Goal: Task Accomplishment & Management: Use online tool/utility

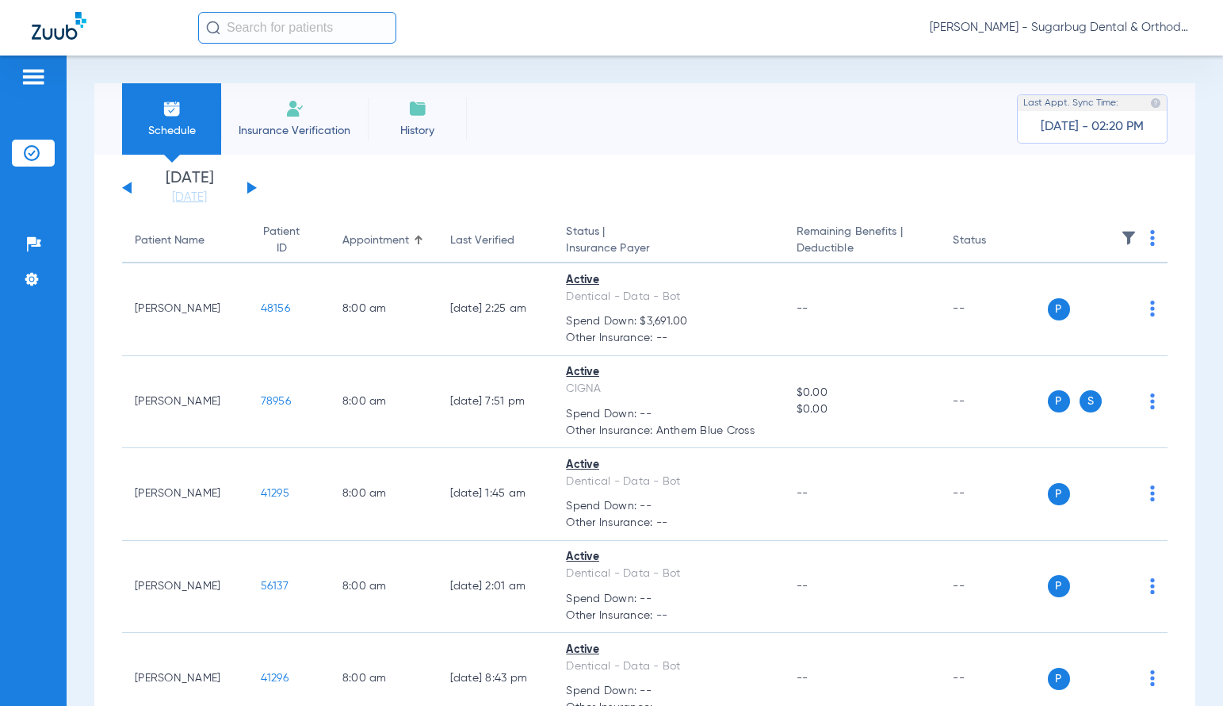
click at [251, 183] on div "[DATE] [DATE] [DATE] [DATE] [DATE] [DATE] [DATE] [DATE] [DATE] [DATE] [DATE] [D…" at bounding box center [189, 187] width 135 height 35
click at [251, 190] on button at bounding box center [252, 188] width 10 height 12
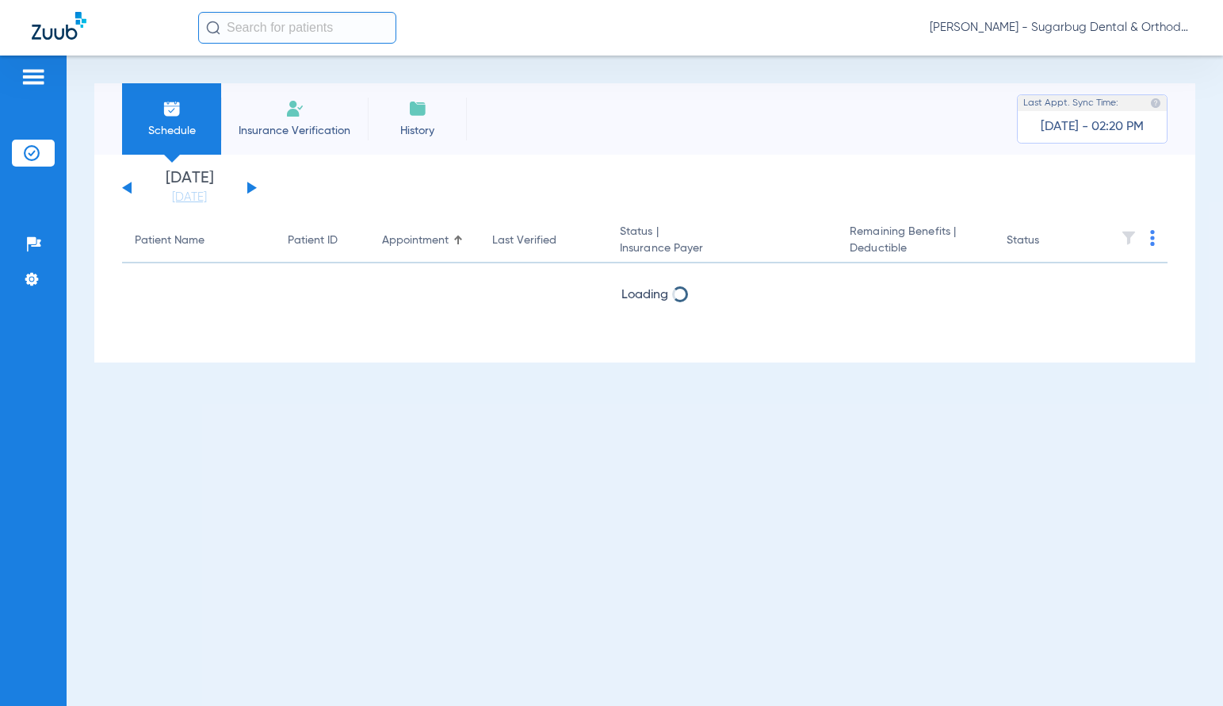
click at [251, 190] on button at bounding box center [252, 188] width 10 height 12
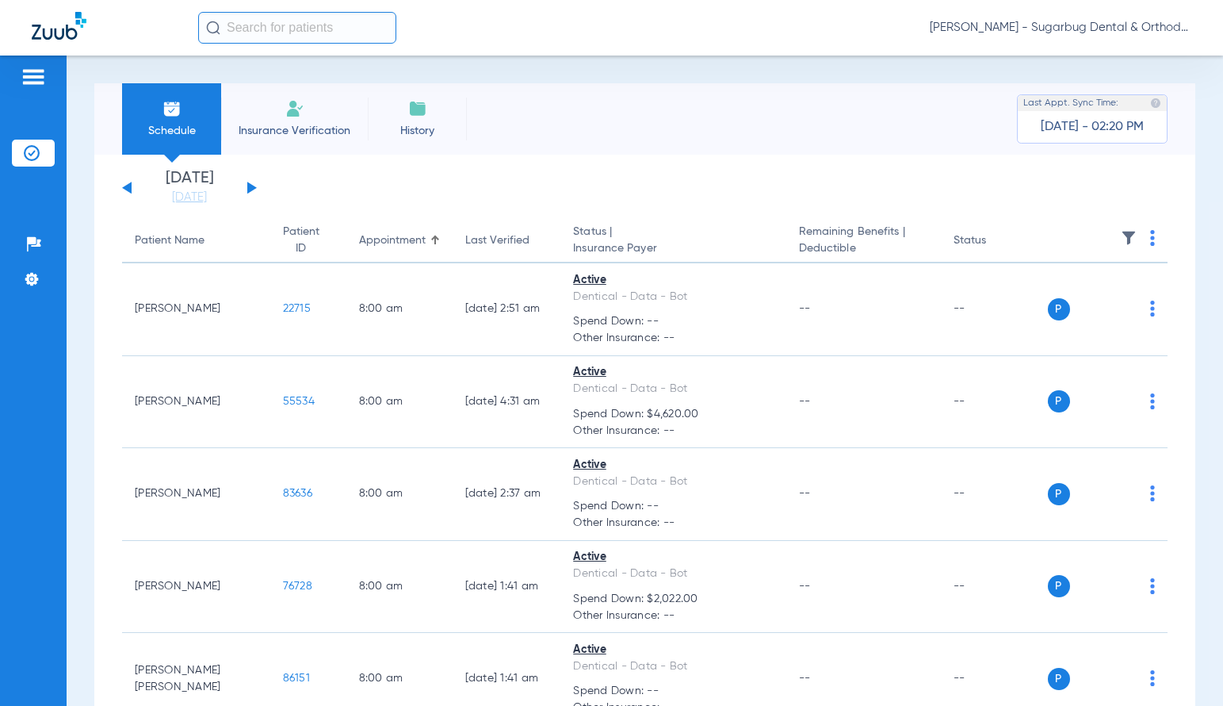
scroll to position [6074, 0]
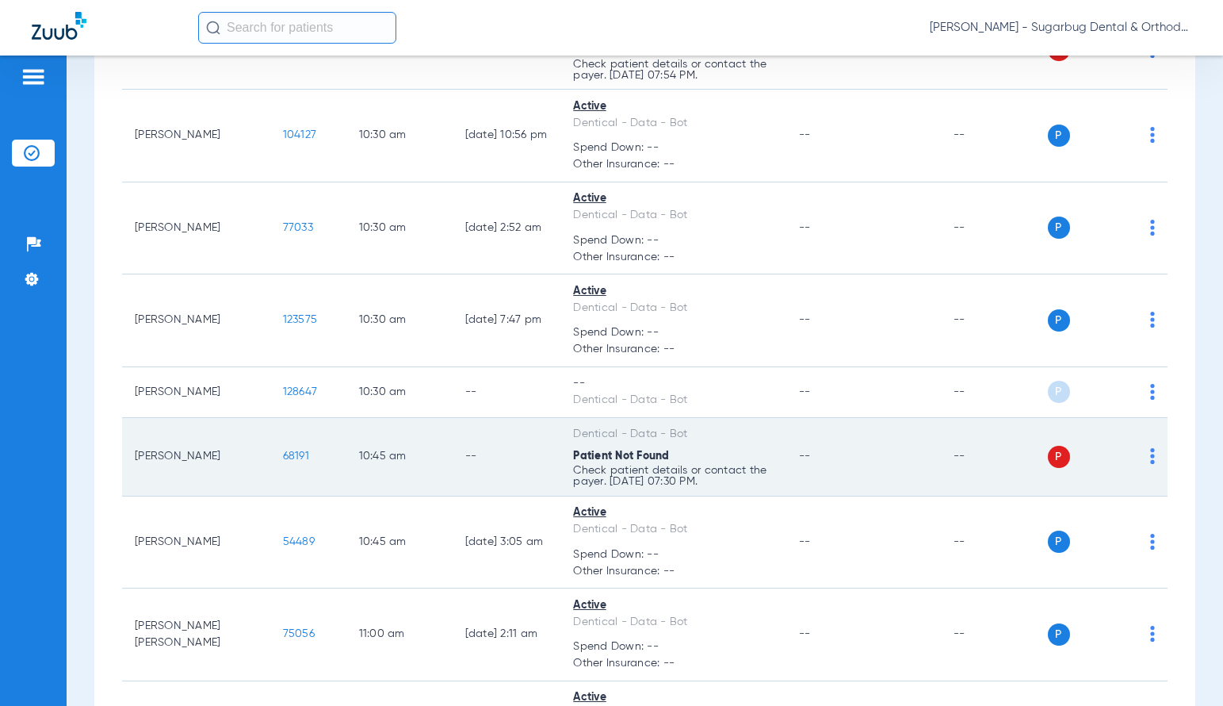
drag, startPoint x: 270, startPoint y: 455, endPoint x: 280, endPoint y: 456, distance: 10.3
click at [280, 456] on td "68191" at bounding box center [308, 457] width 76 height 78
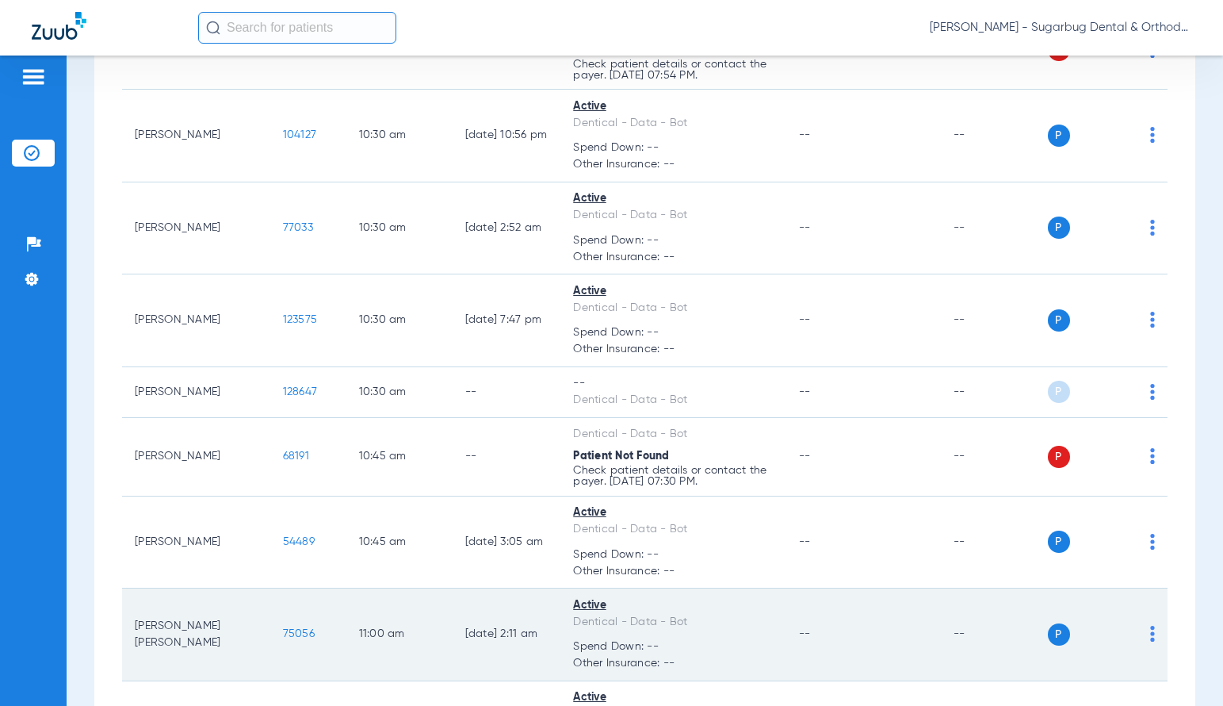
scroll to position [6233, 0]
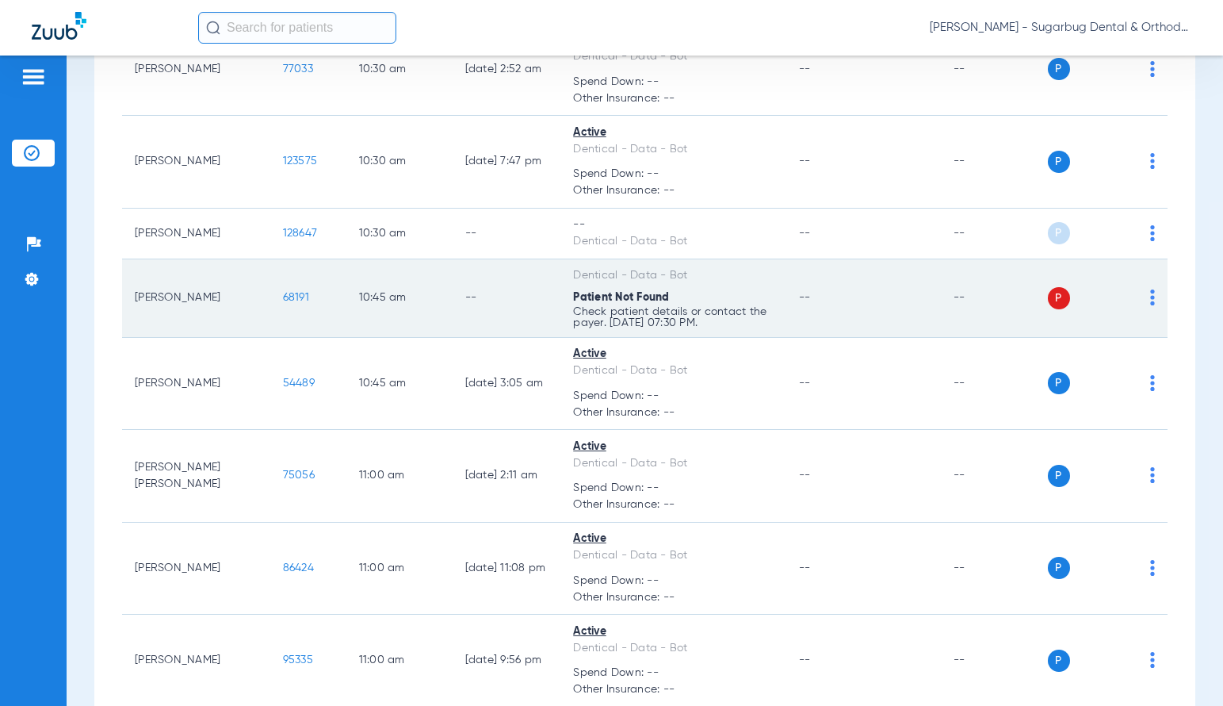
click at [283, 297] on span "68191" at bounding box center [296, 297] width 26 height 11
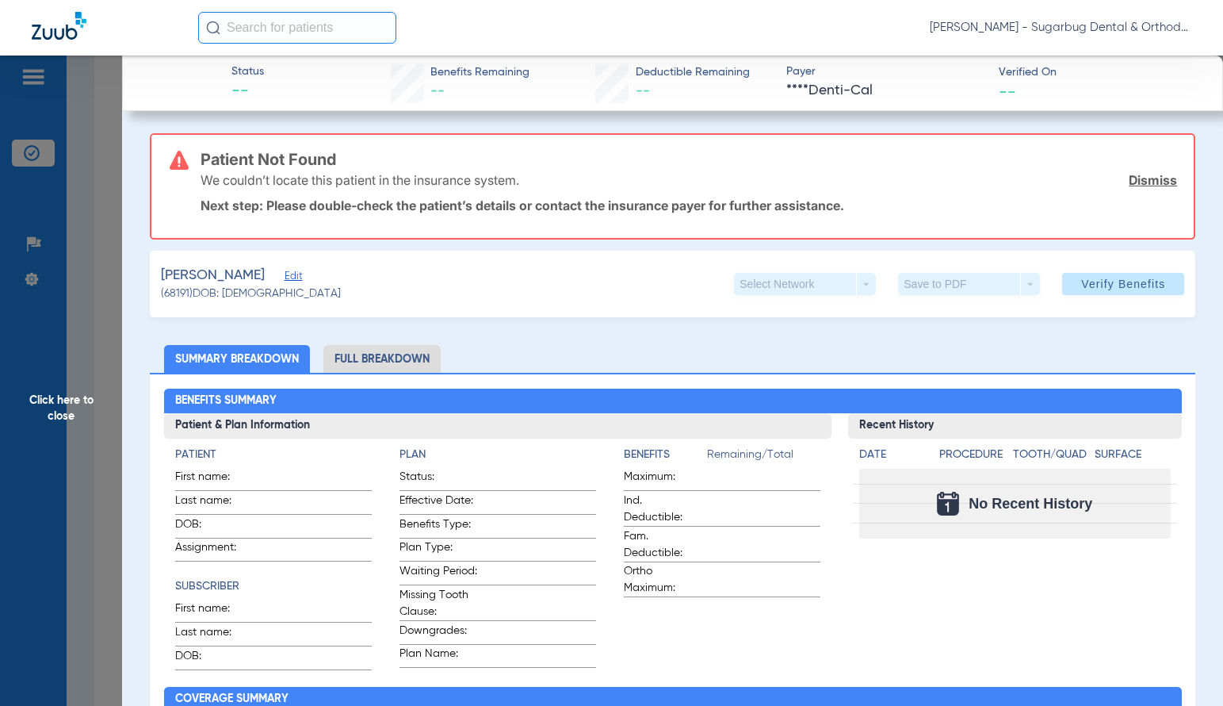
click at [293, 275] on span "Edit" at bounding box center [292, 277] width 14 height 15
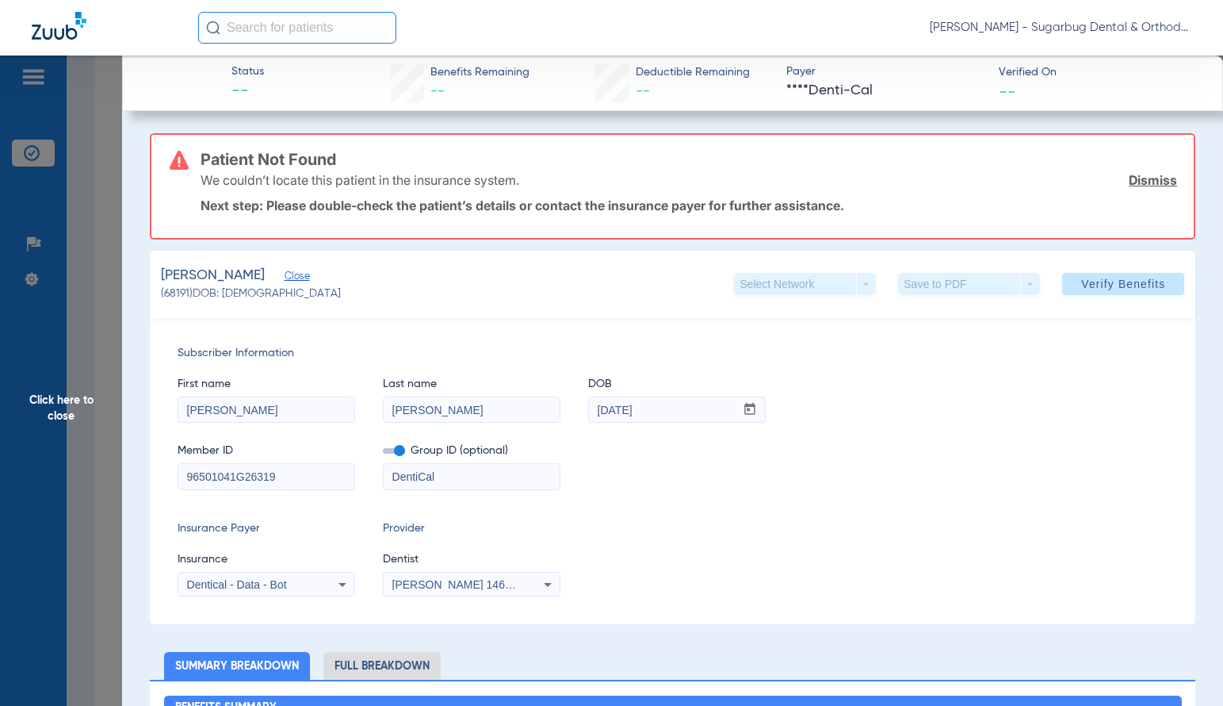
drag, startPoint x: 245, startPoint y: 475, endPoint x: 304, endPoint y: 473, distance: 59.5
click at [304, 473] on input "96501041G26319" at bounding box center [266, 476] width 176 height 25
type input "96501041G"
click at [1100, 289] on span "Verify Benefits" at bounding box center [1123, 283] width 84 height 13
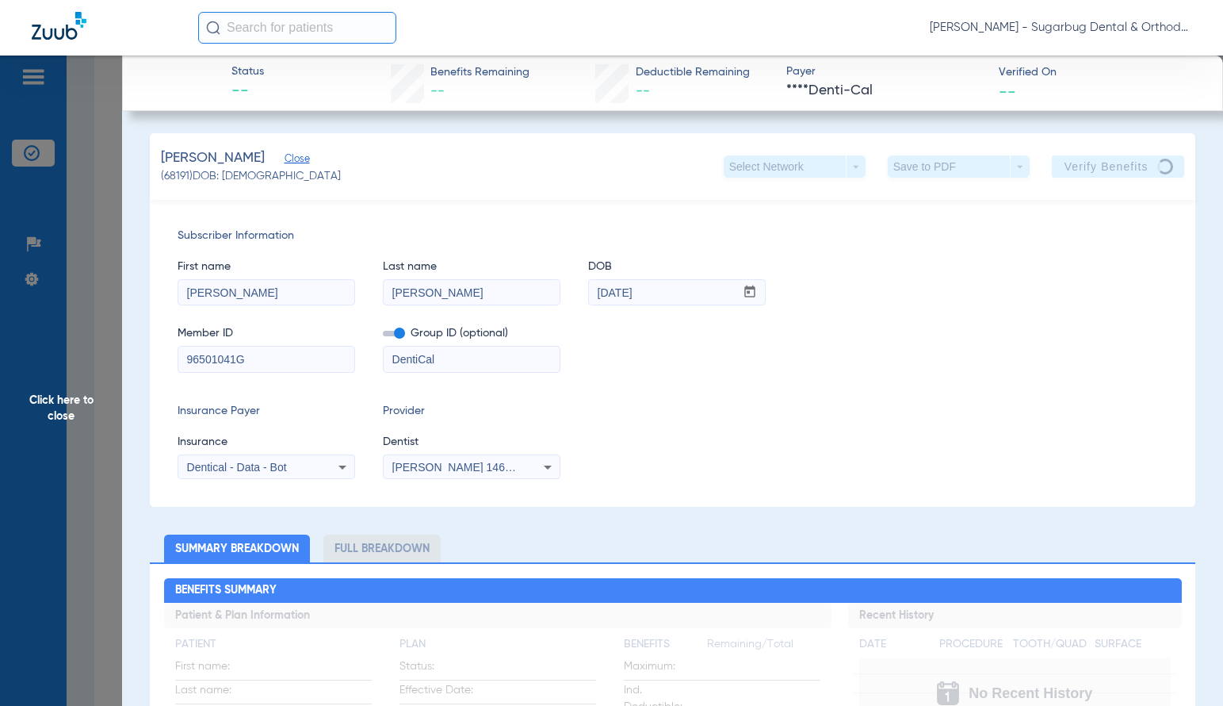
click at [297, 159] on span "Close" at bounding box center [292, 160] width 14 height 15
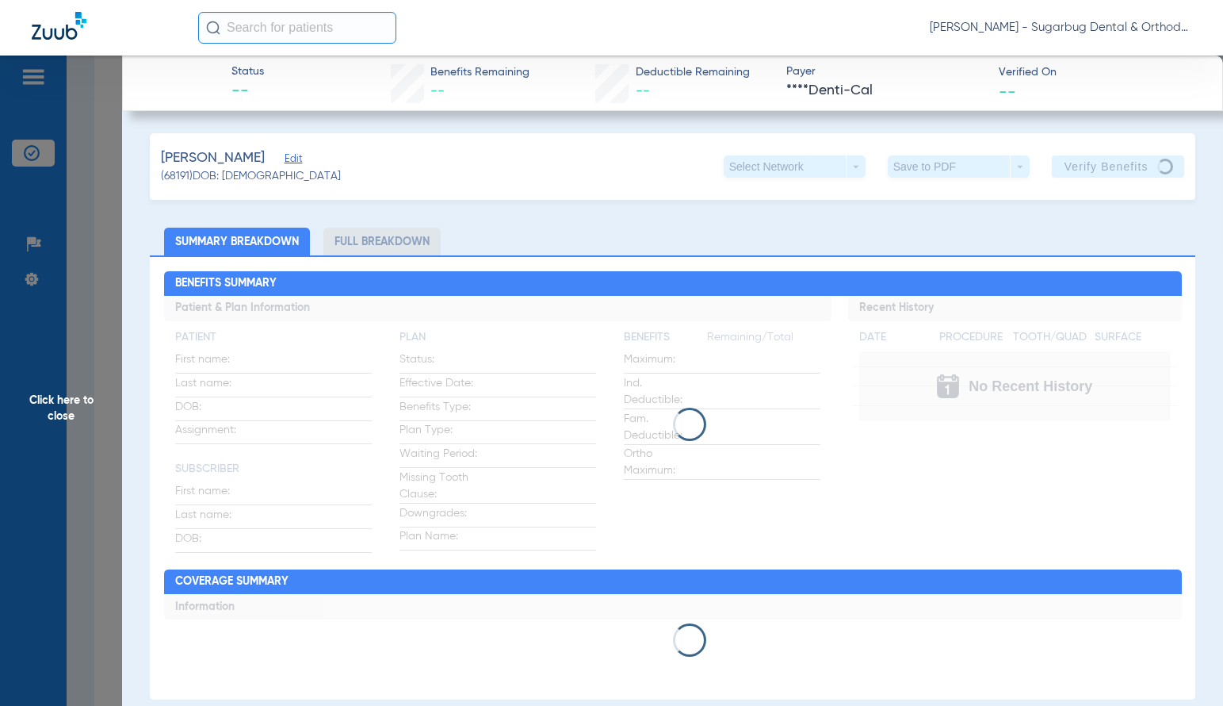
drag, startPoint x: 63, startPoint y: 417, endPoint x: 760, endPoint y: 419, distance: 696.9
click at [63, 416] on span "Click here to close" at bounding box center [61, 408] width 122 height 706
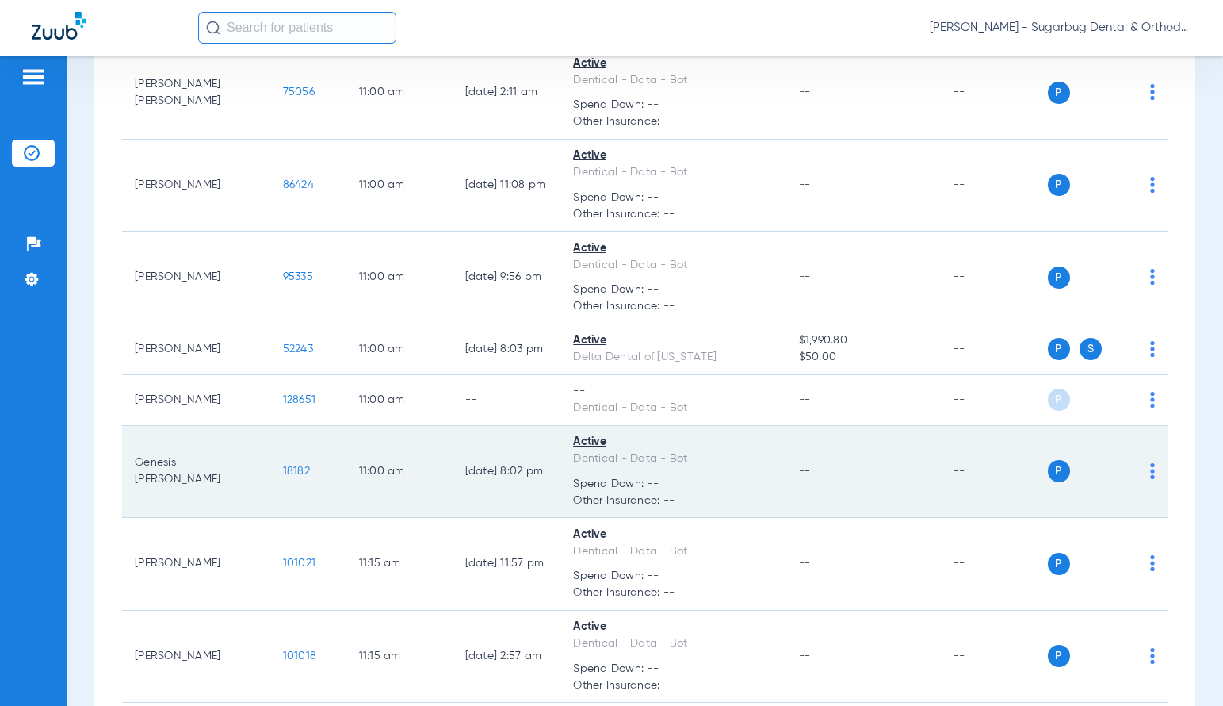
scroll to position [6629, 0]
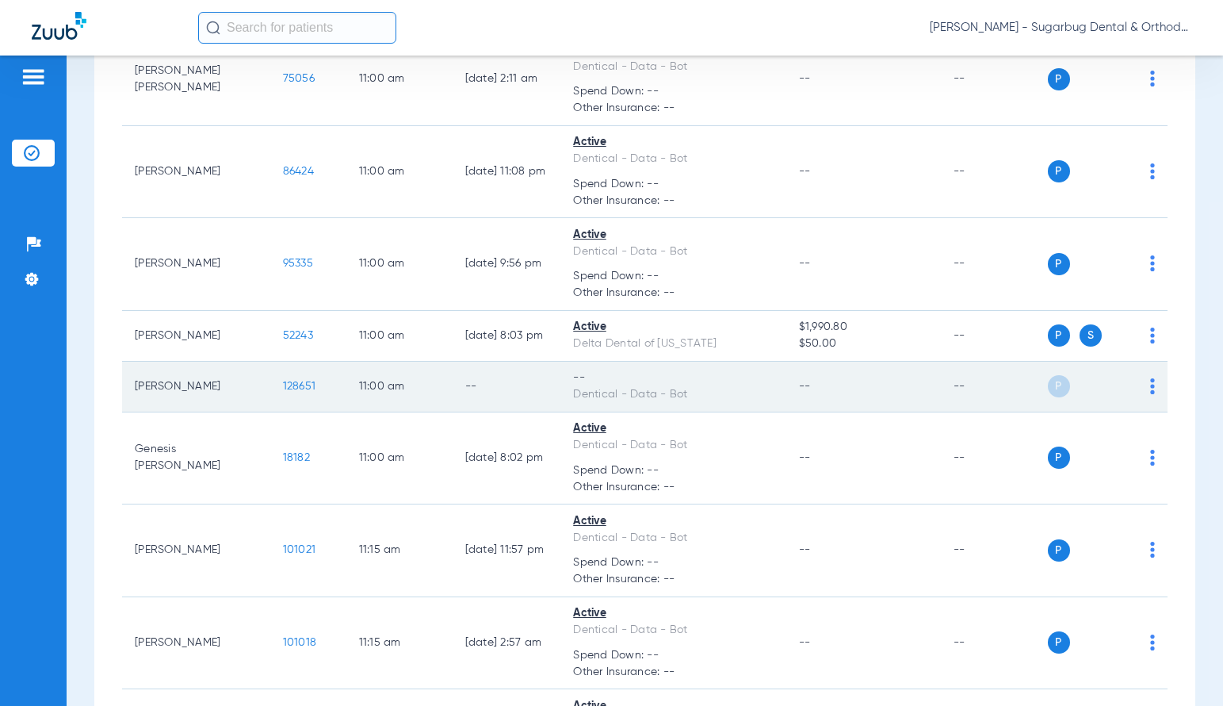
click at [289, 387] on td "128651" at bounding box center [308, 387] width 76 height 51
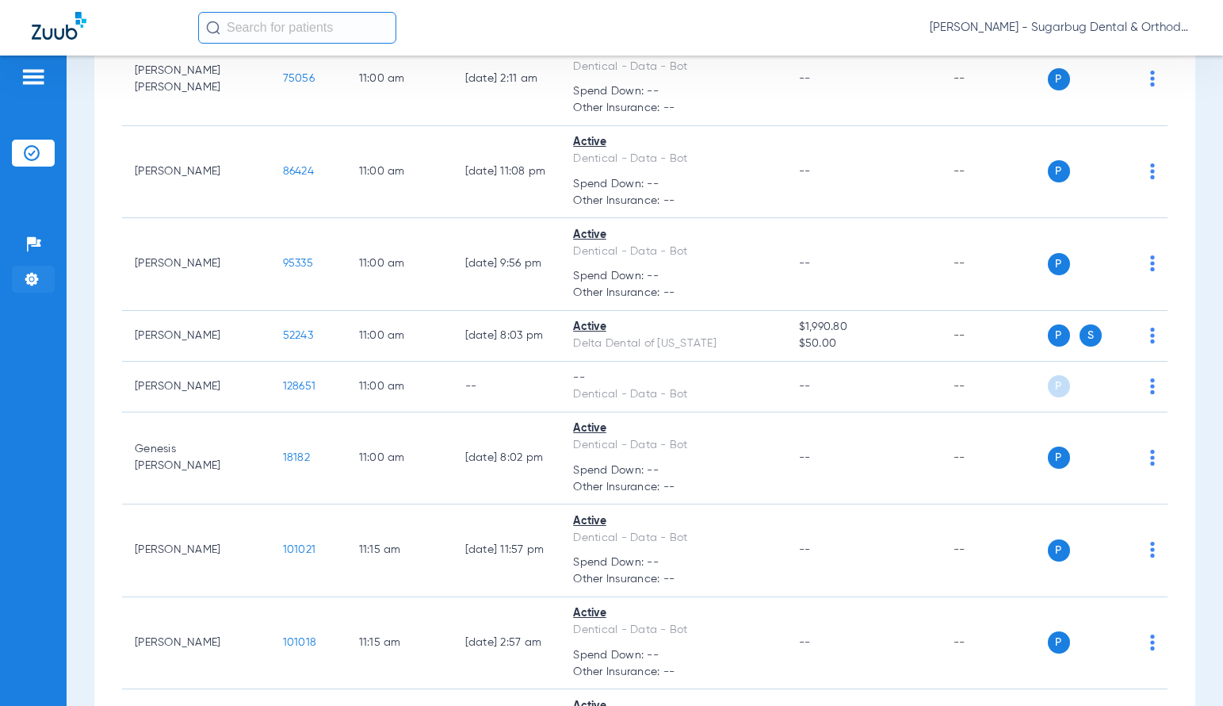
copy span "128651"
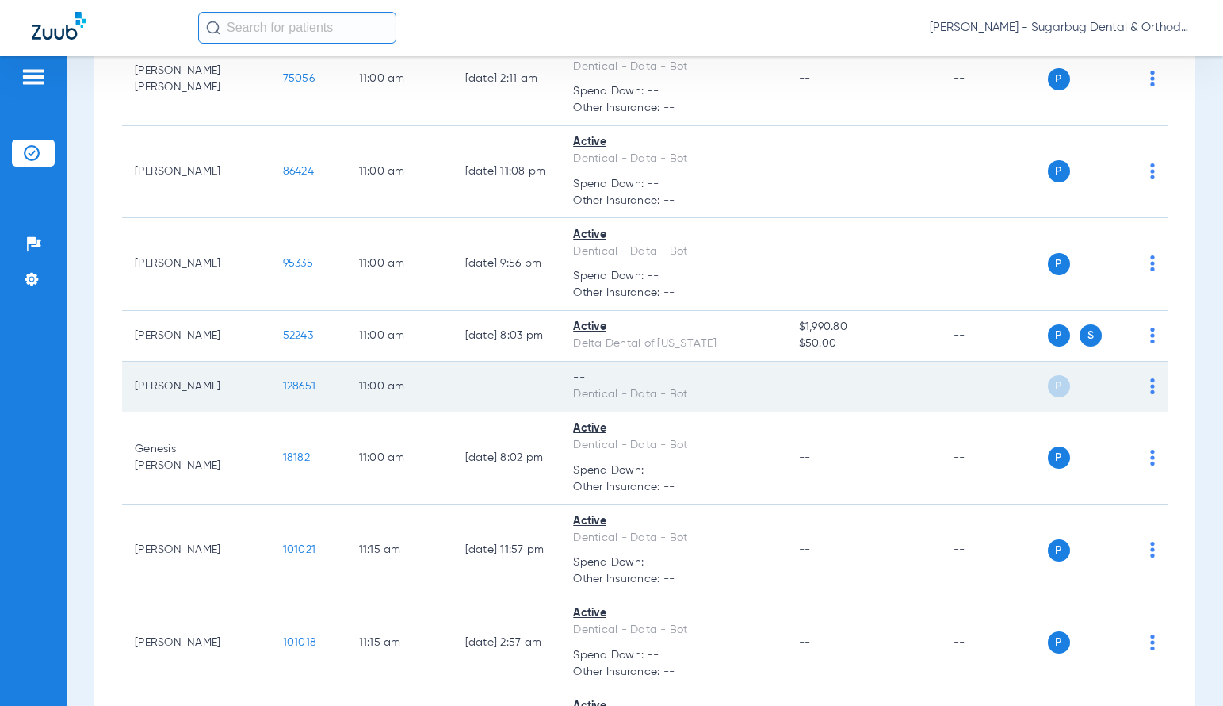
click at [283, 384] on span "128651" at bounding box center [299, 386] width 33 height 11
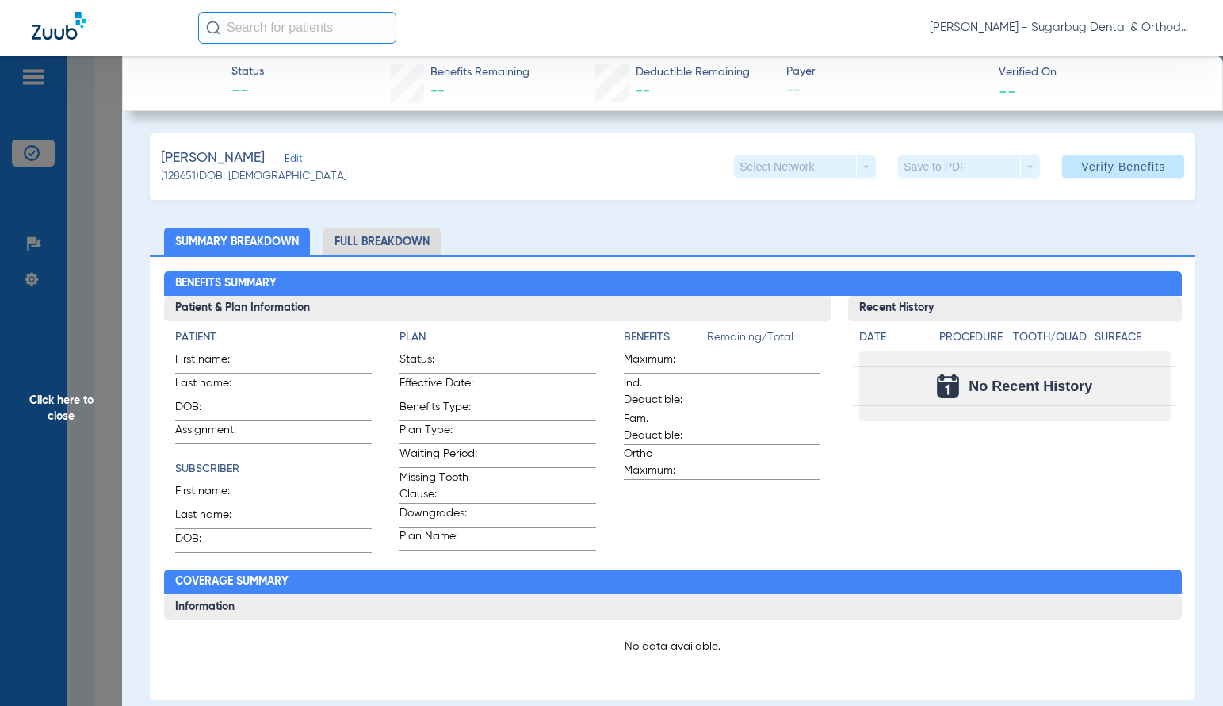
click at [299, 156] on span "Edit" at bounding box center [292, 160] width 14 height 15
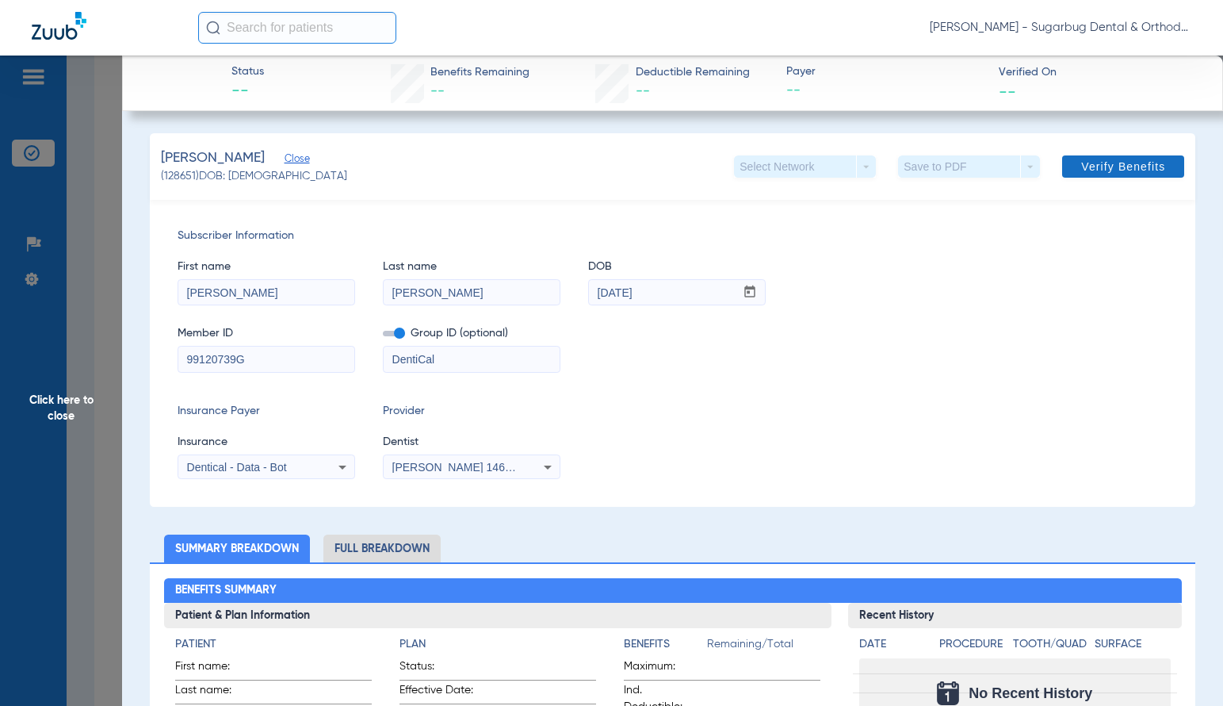
click at [1131, 170] on span "Verify Benefits" at bounding box center [1123, 166] width 84 height 13
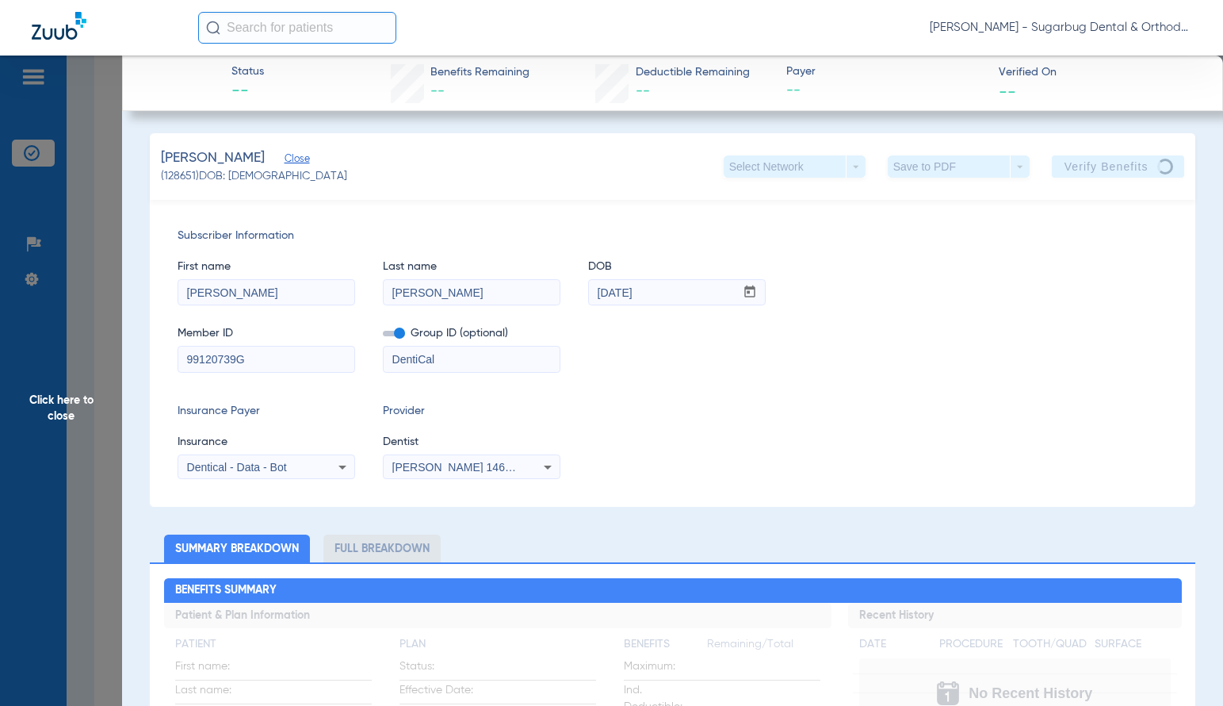
click at [299, 155] on span "Close" at bounding box center [292, 160] width 14 height 15
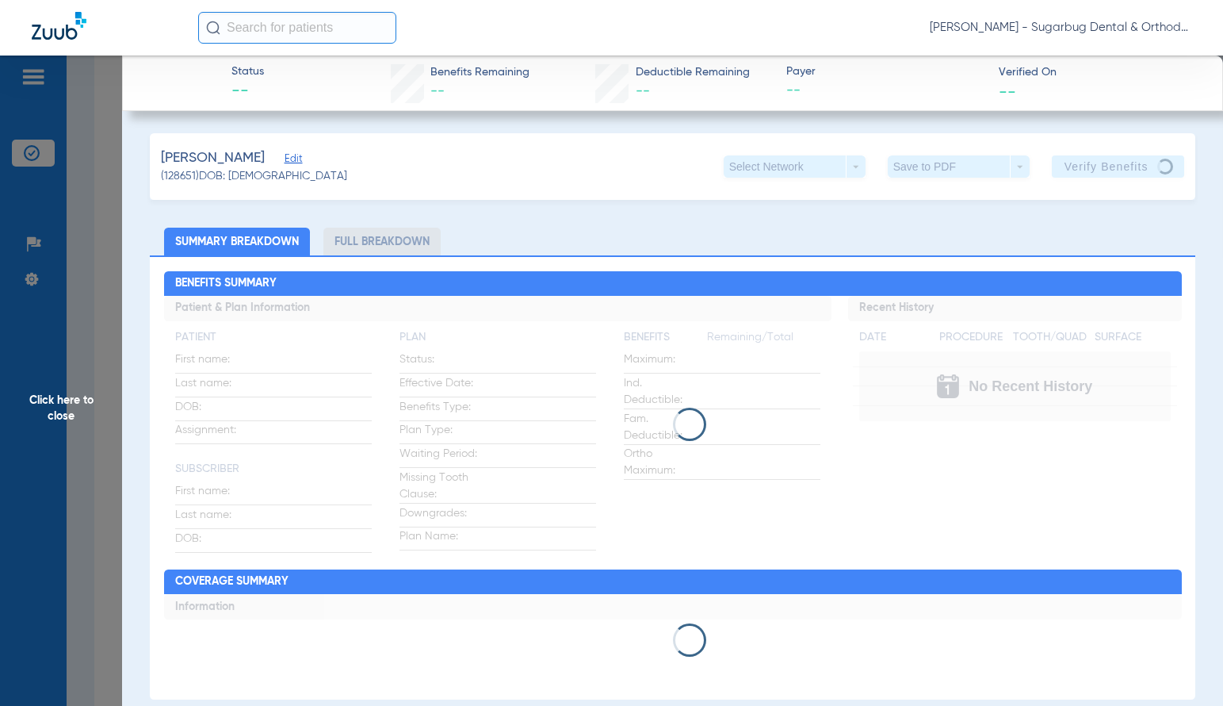
click at [61, 415] on span "Click here to close" at bounding box center [61, 408] width 122 height 706
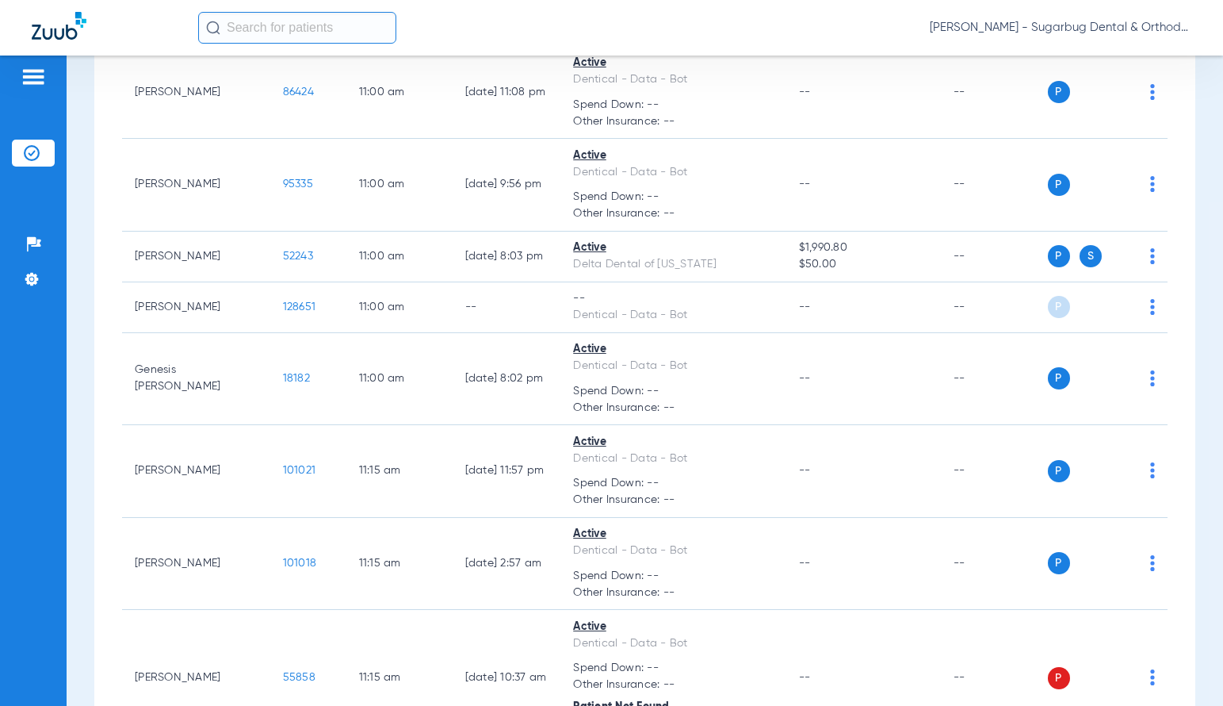
scroll to position [6946, 0]
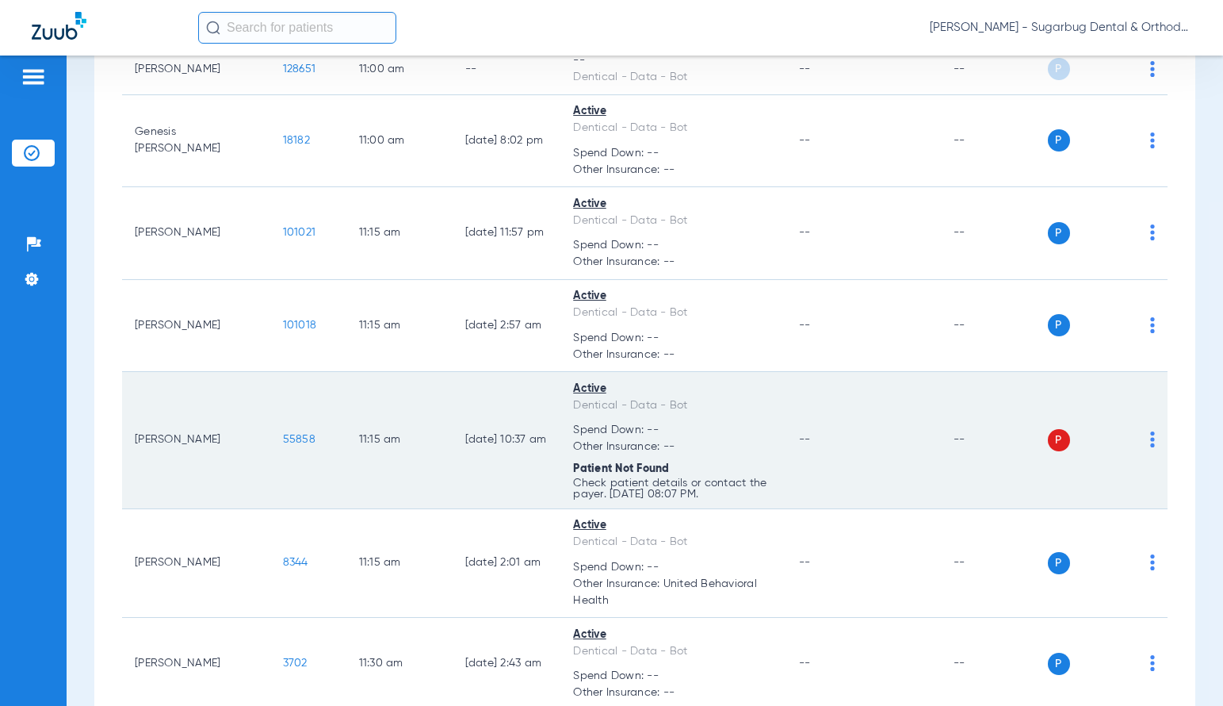
drag, startPoint x: 234, startPoint y: 442, endPoint x: 285, endPoint y: 438, distance: 50.9
click at [285, 438] on td "55858" at bounding box center [308, 440] width 76 height 137
copy span "55858"
click at [283, 437] on span "55858" at bounding box center [299, 439] width 33 height 11
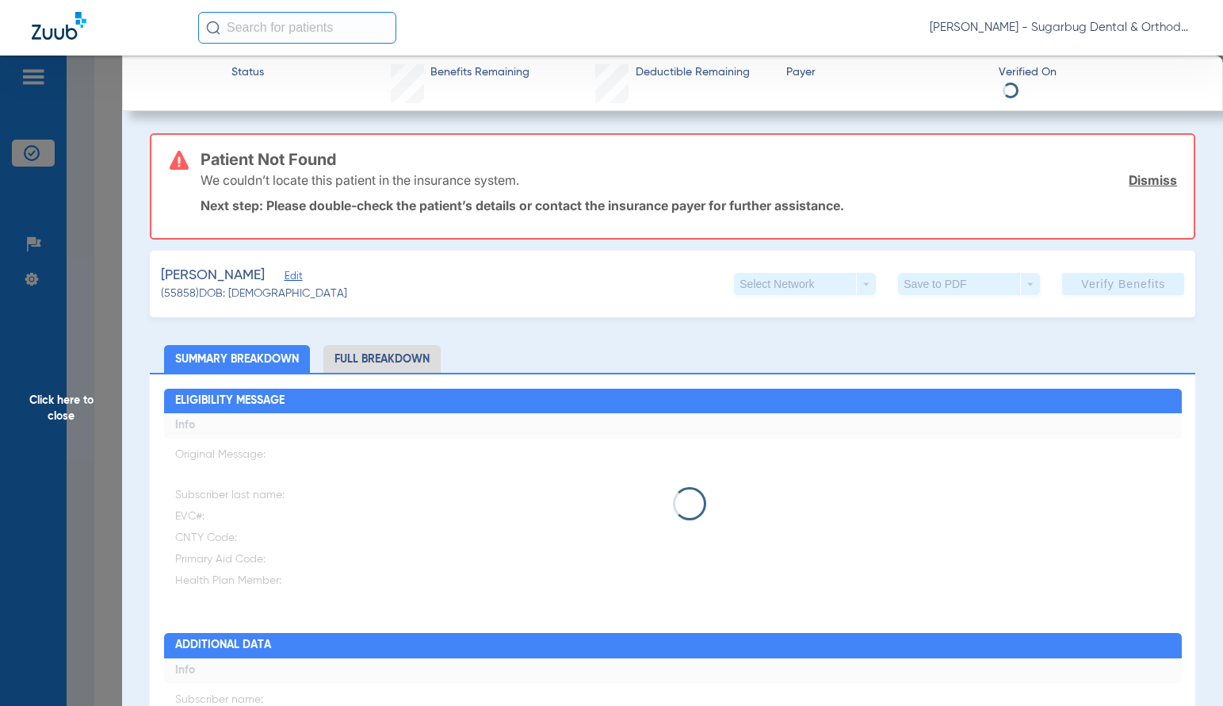
type input "Monserrat"
type input "[PERSON_NAME]"
type input "[DATE]"
type input "98006452F62047"
type input "DentiCal"
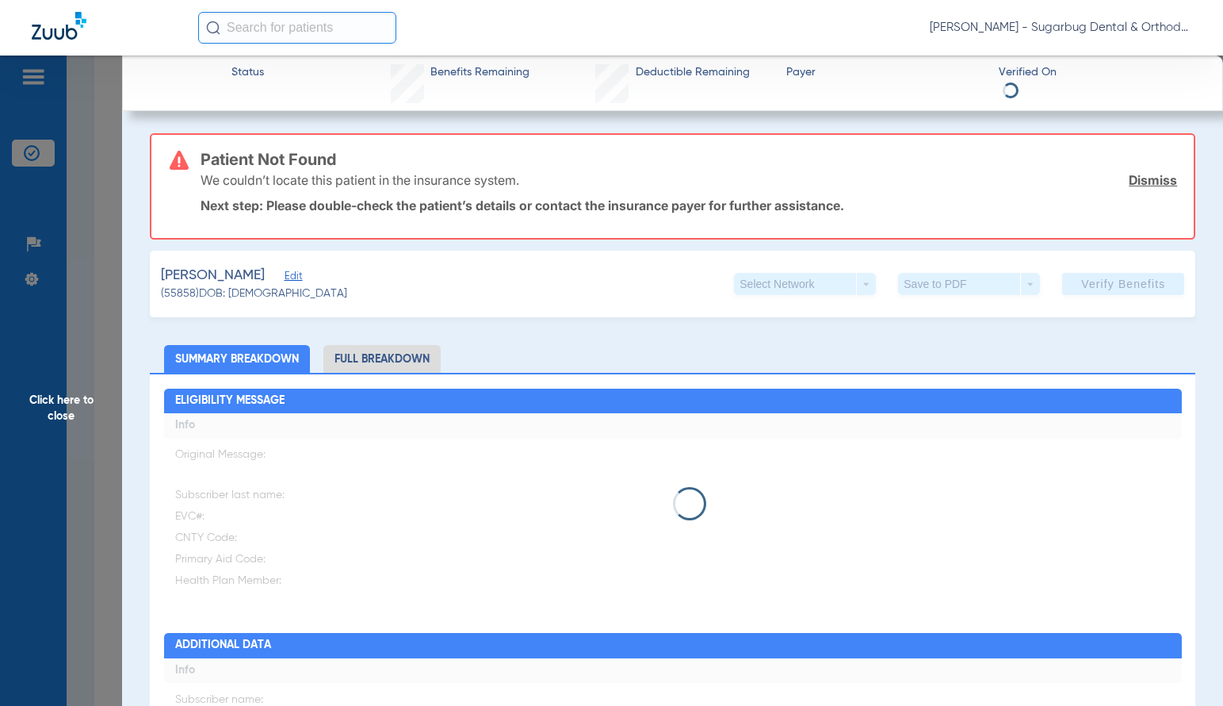
click at [299, 278] on span "Edit" at bounding box center [292, 277] width 14 height 15
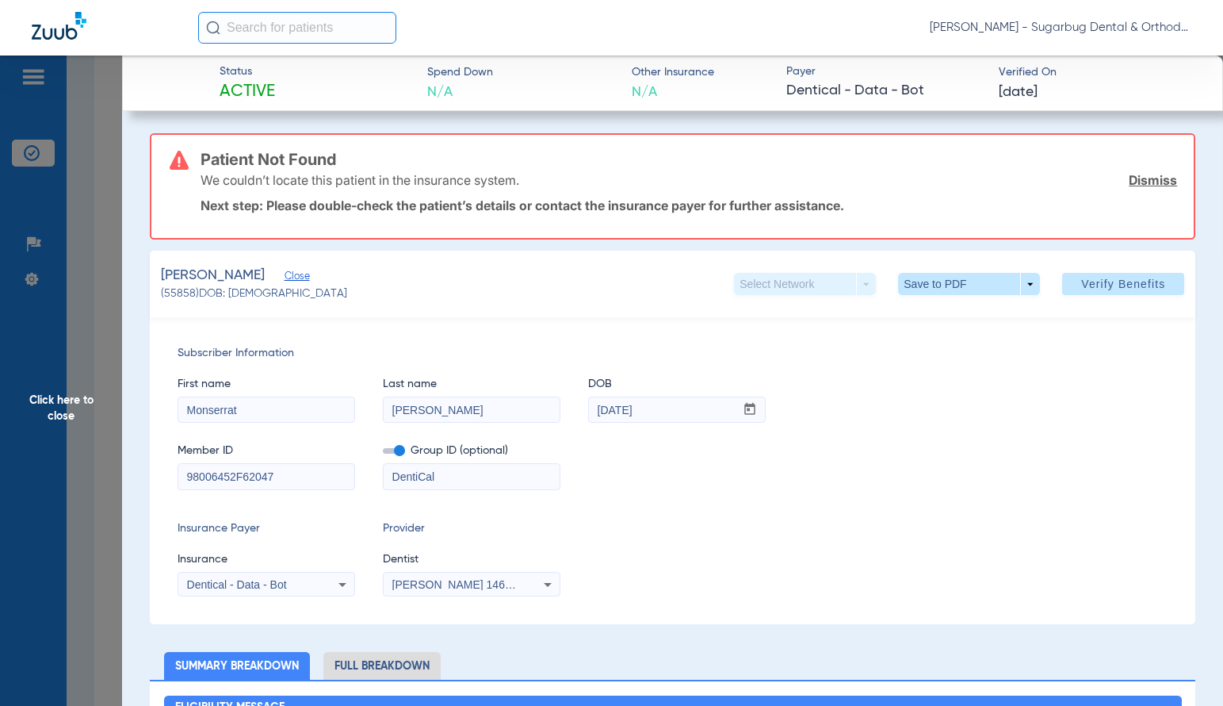
drag, startPoint x: 243, startPoint y: 470, endPoint x: 281, endPoint y: 475, distance: 38.4
click at [281, 475] on input "98006452F62047" at bounding box center [266, 476] width 176 height 25
drag, startPoint x: 275, startPoint y: 476, endPoint x: 1111, endPoint y: 301, distance: 854.6
click at [158, 478] on div "Subscriber Information First name [PERSON_NAME] Last name [PERSON_NAME] mm / dd…" at bounding box center [673, 470] width 1046 height 307
type input "98006452F"
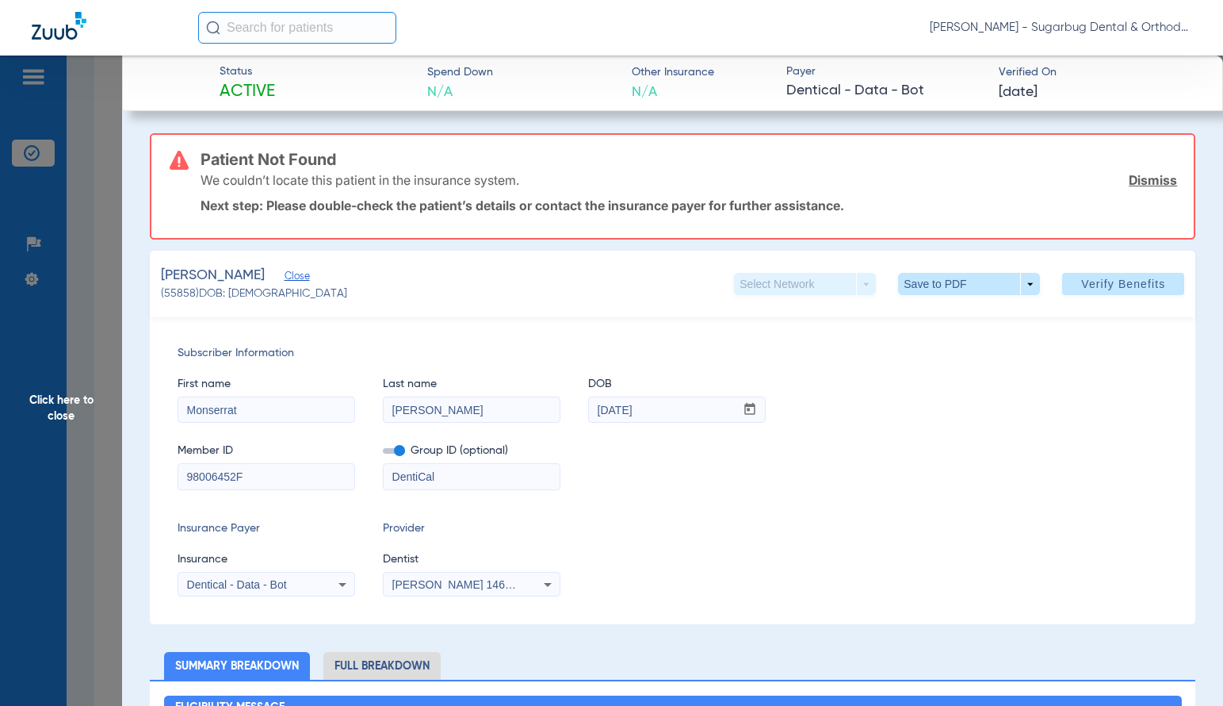
click at [1107, 285] on span "Verify Benefits" at bounding box center [1123, 283] width 84 height 13
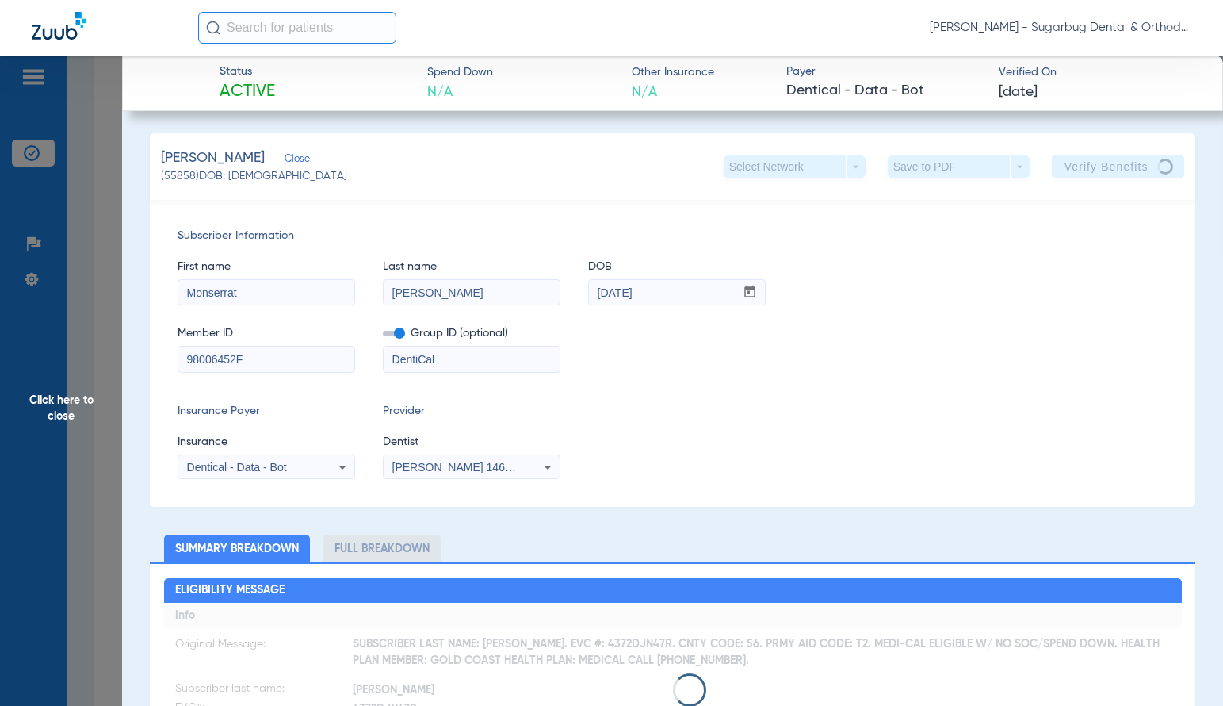
click at [299, 160] on span "Close" at bounding box center [292, 160] width 14 height 15
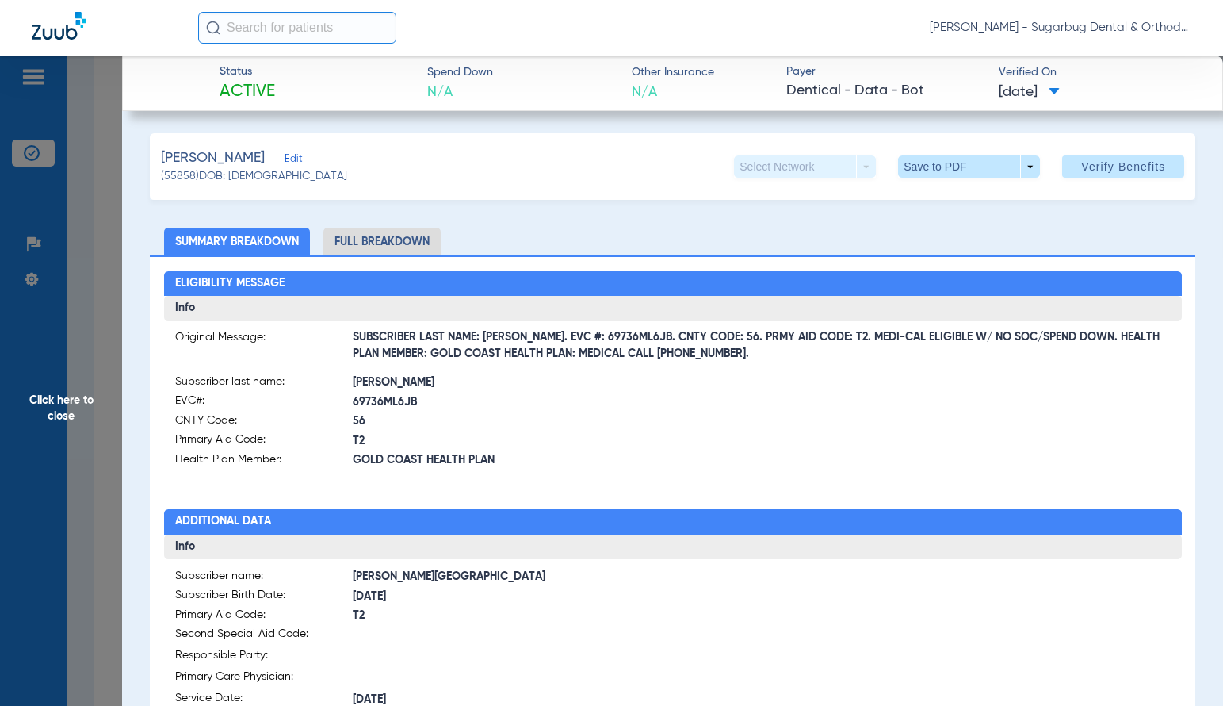
click at [57, 411] on span "Click here to close" at bounding box center [61, 408] width 122 height 706
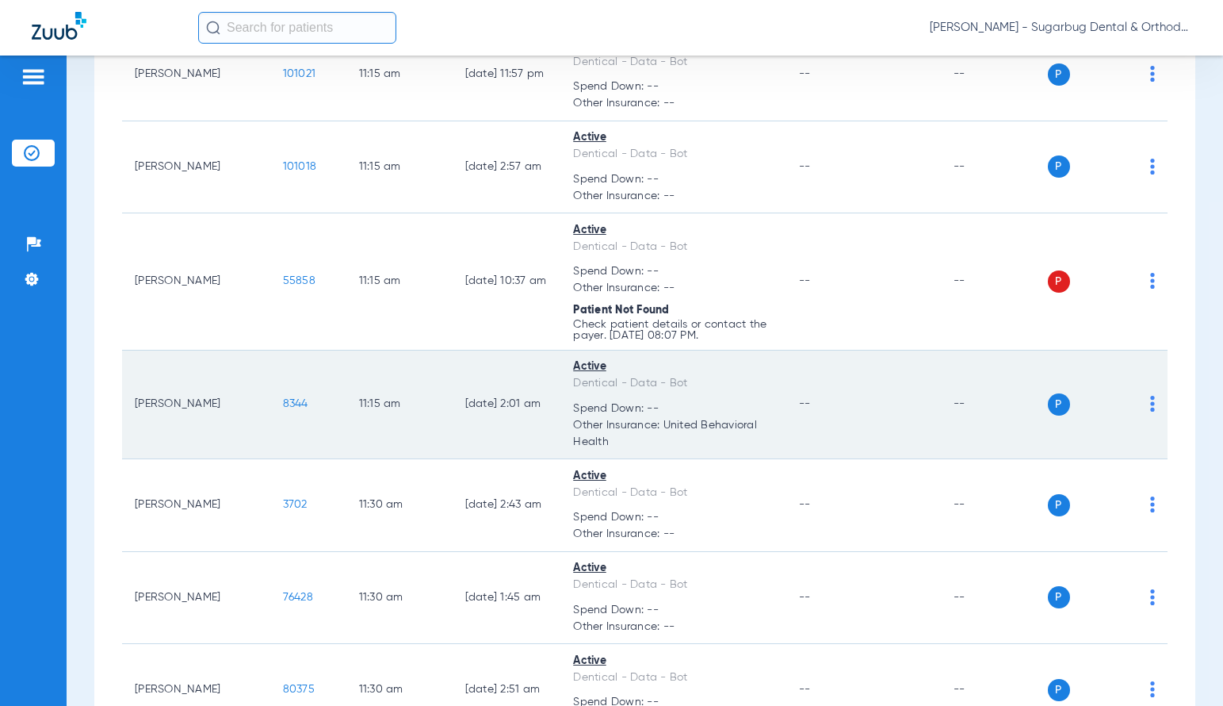
scroll to position [7343, 0]
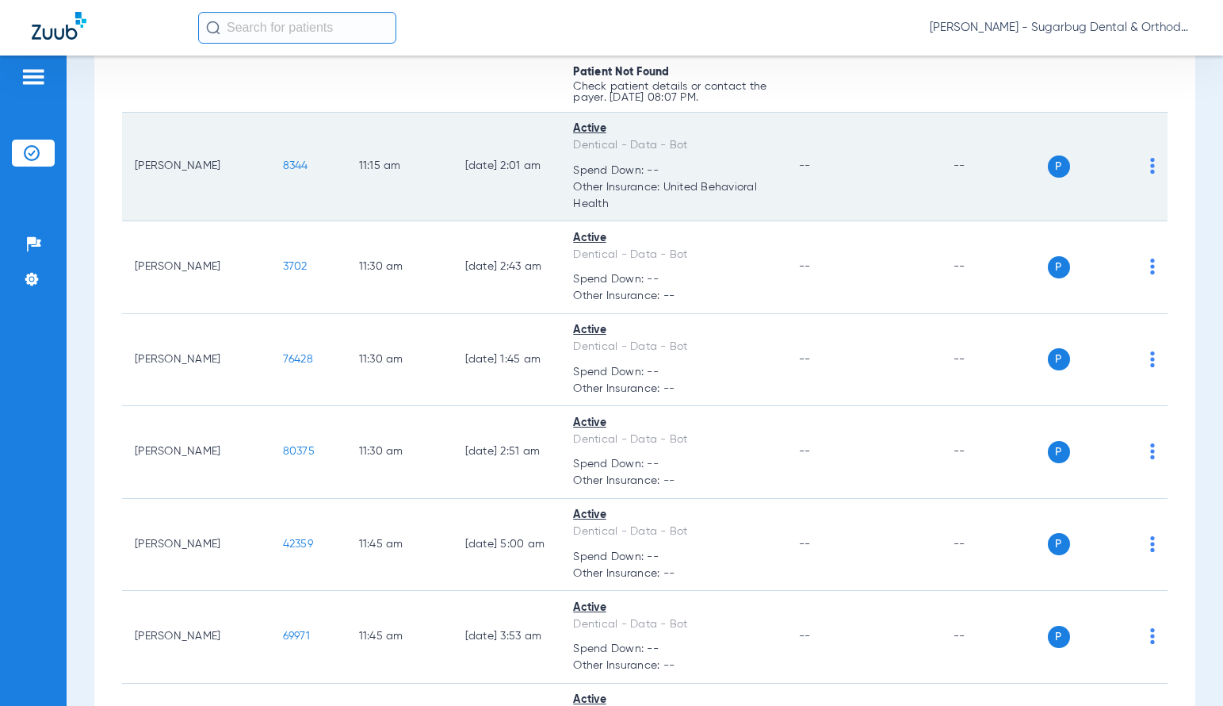
drag, startPoint x: 255, startPoint y: 166, endPoint x: 278, endPoint y: 166, distance: 23.0
click at [278, 166] on td "8344" at bounding box center [308, 167] width 76 height 109
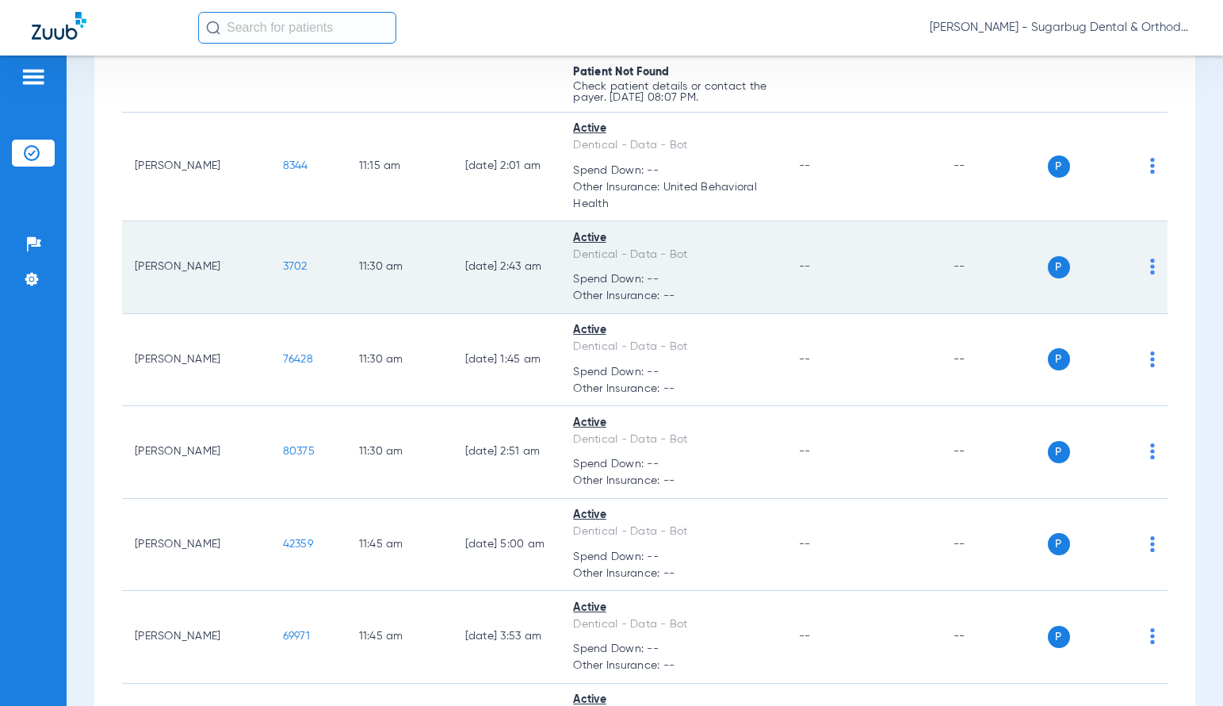
copy span "8344"
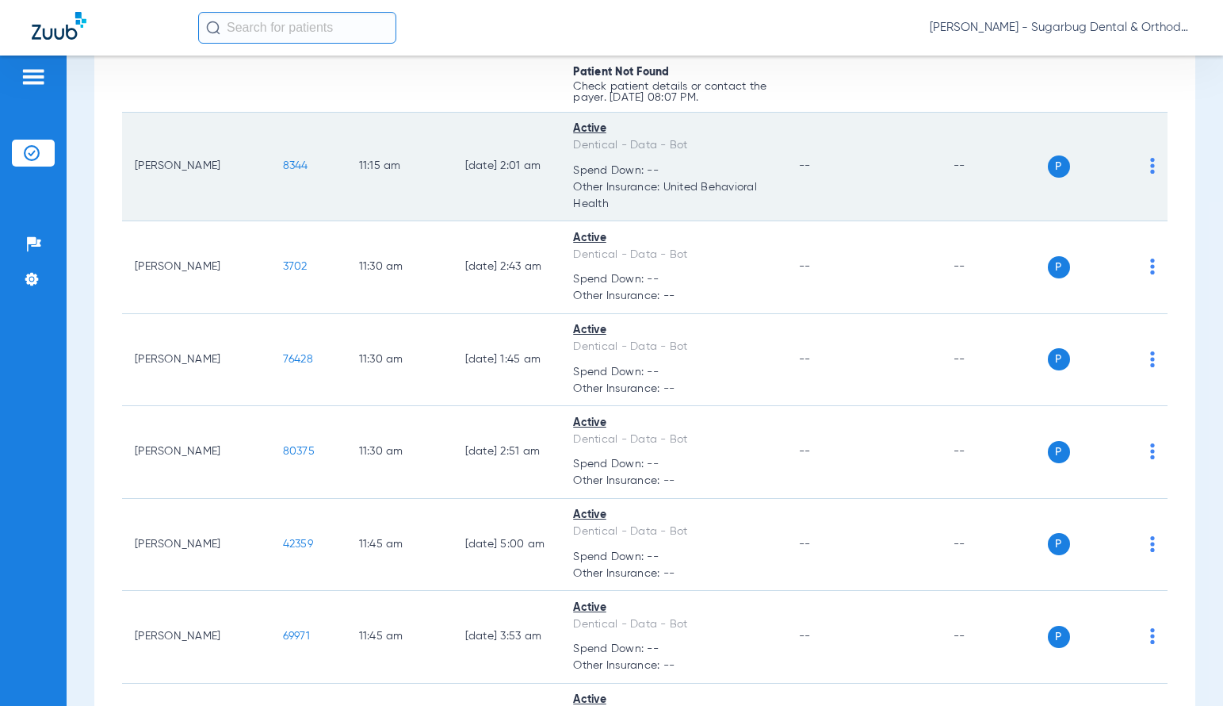
copy span "8344"
click at [283, 165] on span "8344" at bounding box center [295, 165] width 25 height 11
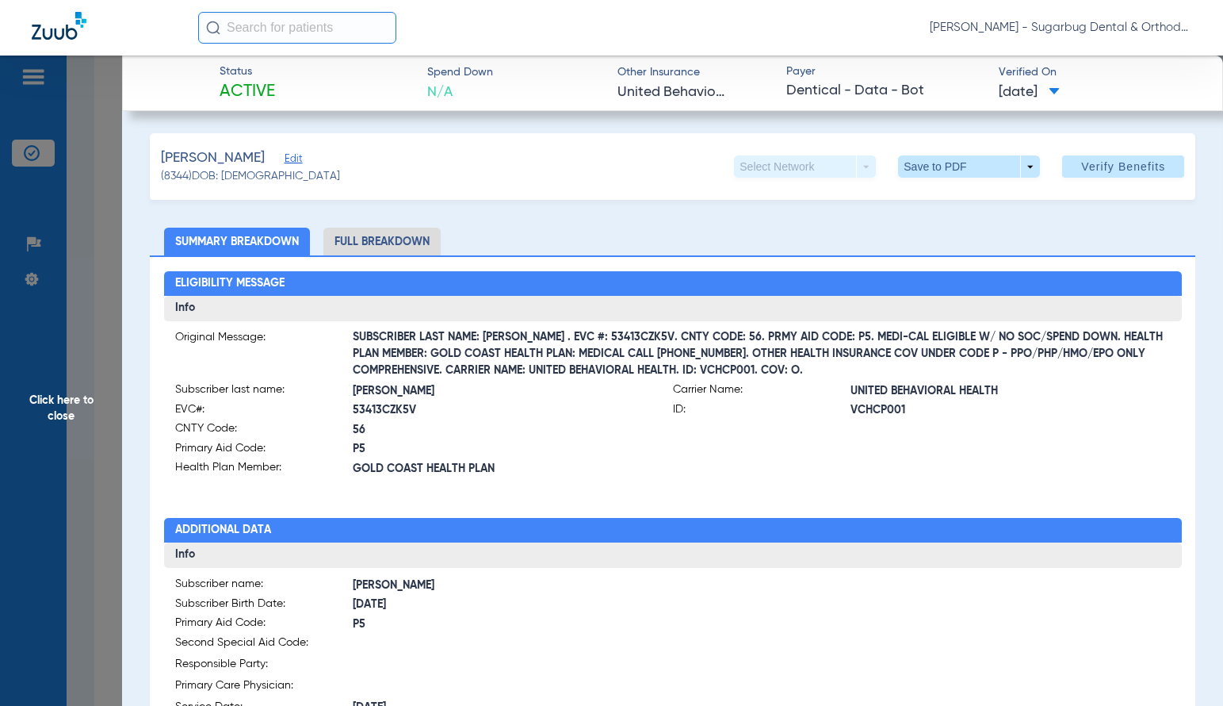
click at [65, 419] on span "Click here to close" at bounding box center [61, 408] width 122 height 706
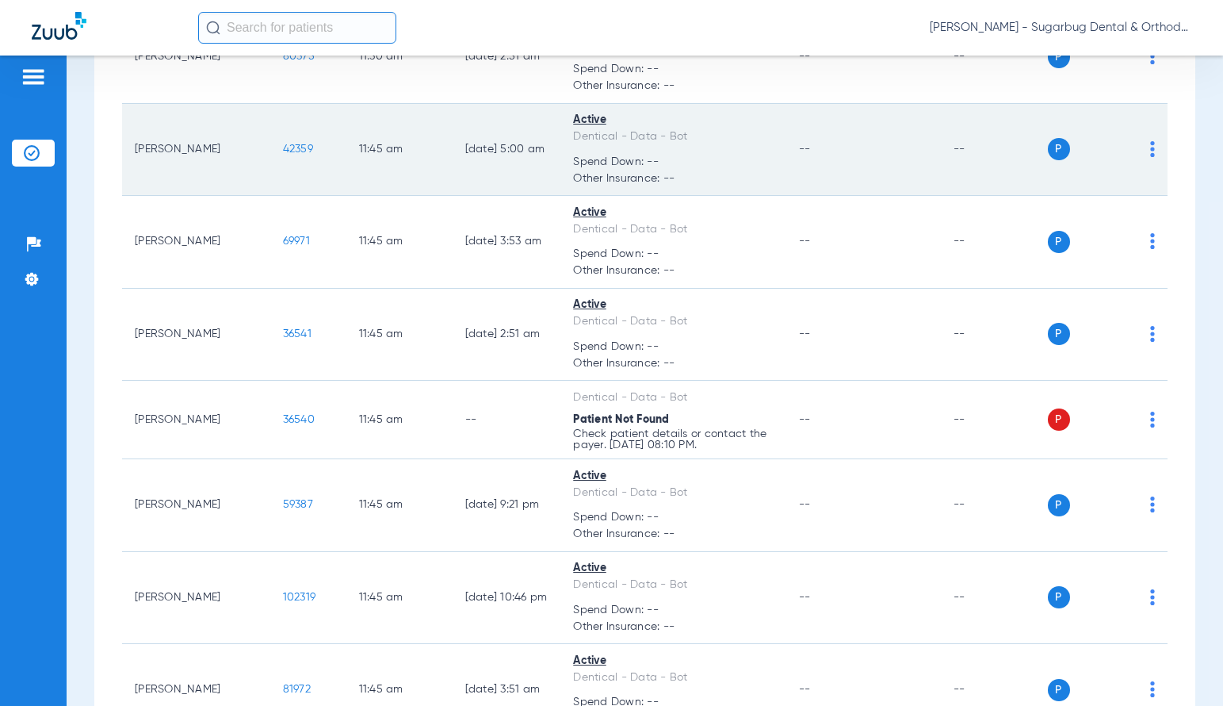
scroll to position [7739, 0]
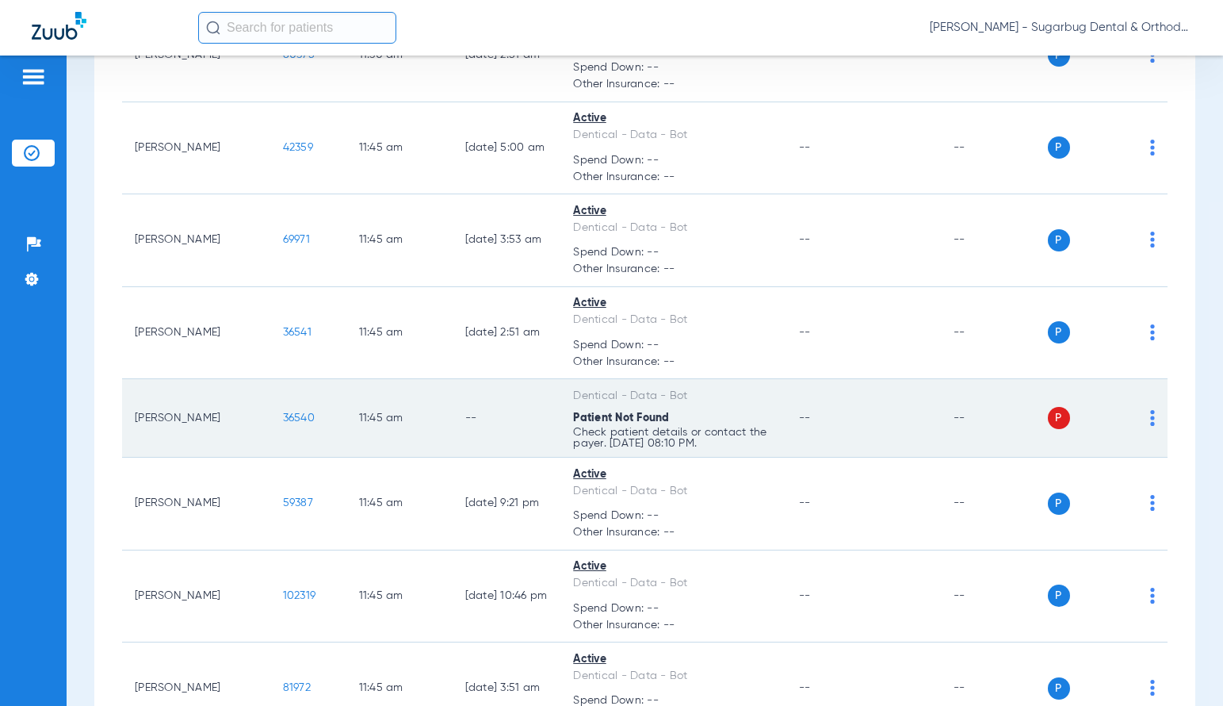
drag, startPoint x: 243, startPoint y: 415, endPoint x: 285, endPoint y: 419, distance: 43.0
click at [285, 419] on td "36540" at bounding box center [308, 418] width 76 height 78
copy span "36540"
click at [283, 421] on span "36540" at bounding box center [299, 417] width 32 height 11
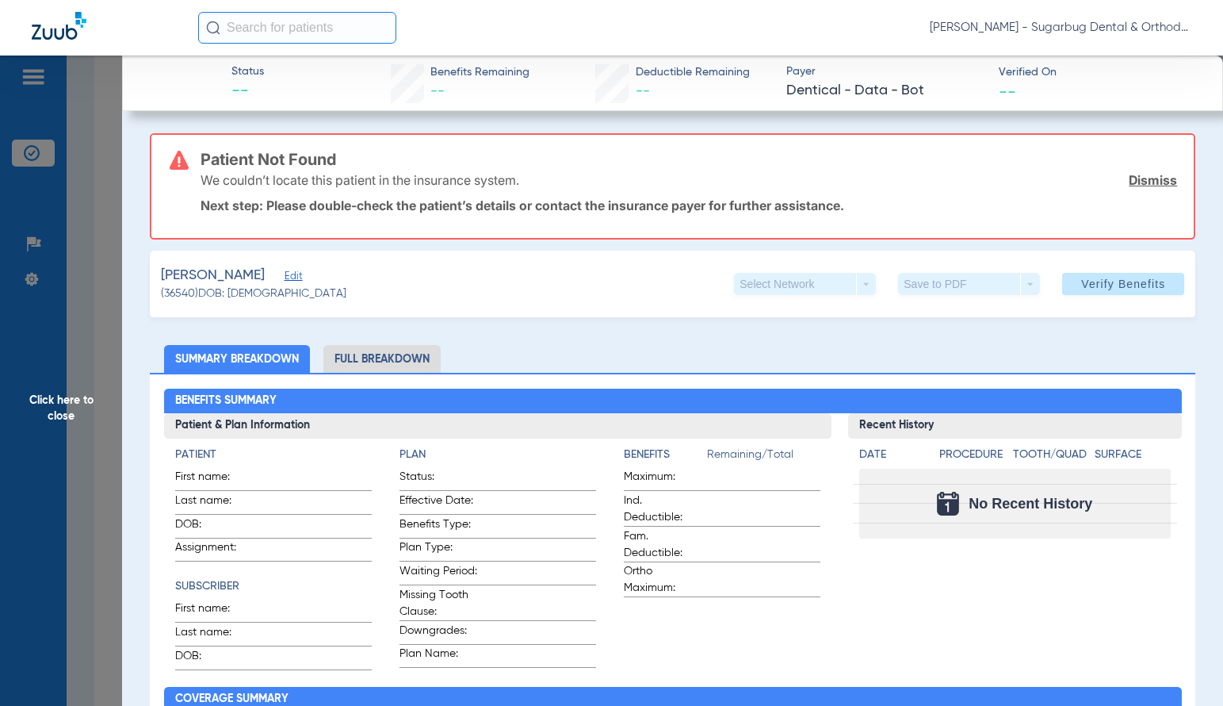
drag, startPoint x: 290, startPoint y: 276, endPoint x: 254, endPoint y: 431, distance: 159.4
click at [290, 277] on span "Edit" at bounding box center [292, 277] width 14 height 15
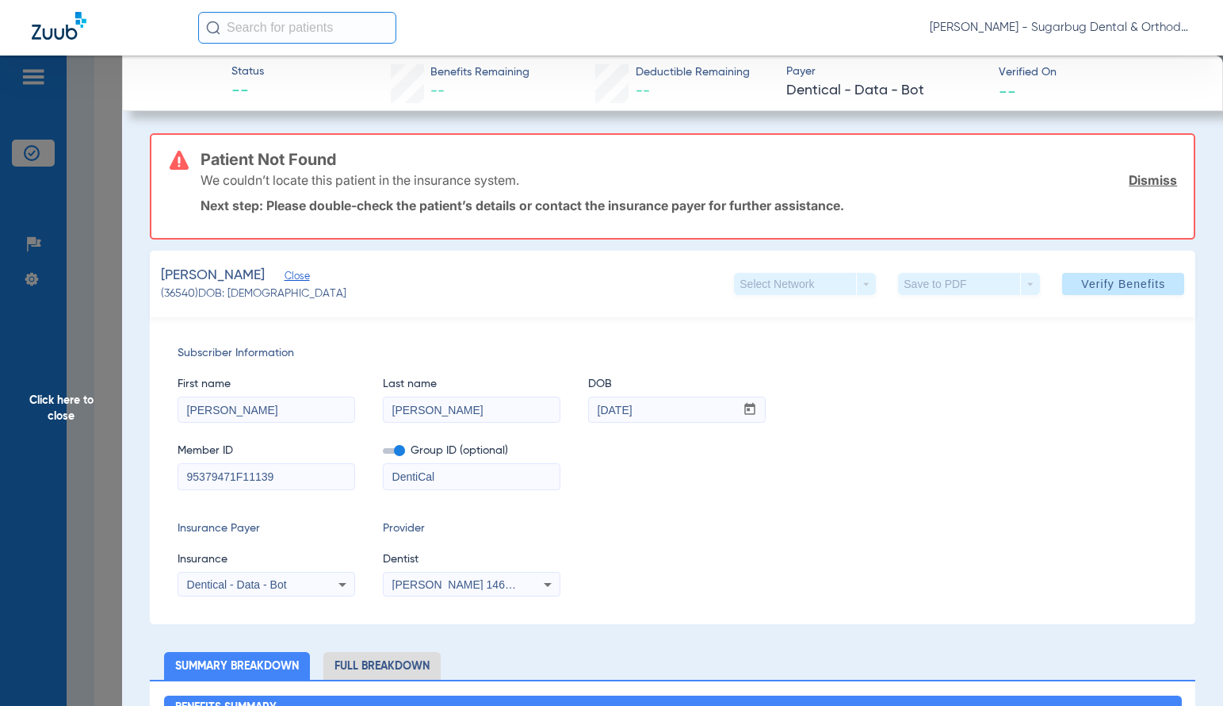
click at [327, 476] on input "95379471F11139" at bounding box center [266, 476] width 176 height 25
type input "95379471F"
click at [1105, 289] on span "Verify Benefits" at bounding box center [1123, 283] width 84 height 13
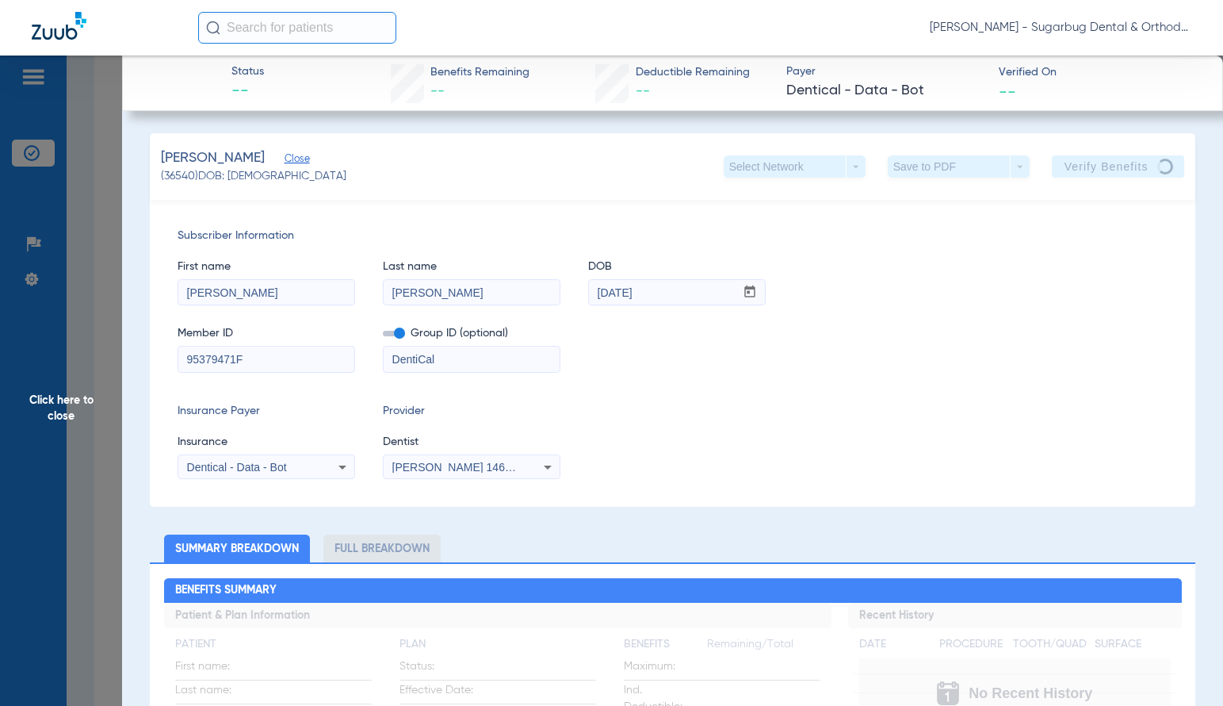
click at [299, 155] on span "Close" at bounding box center [292, 160] width 14 height 15
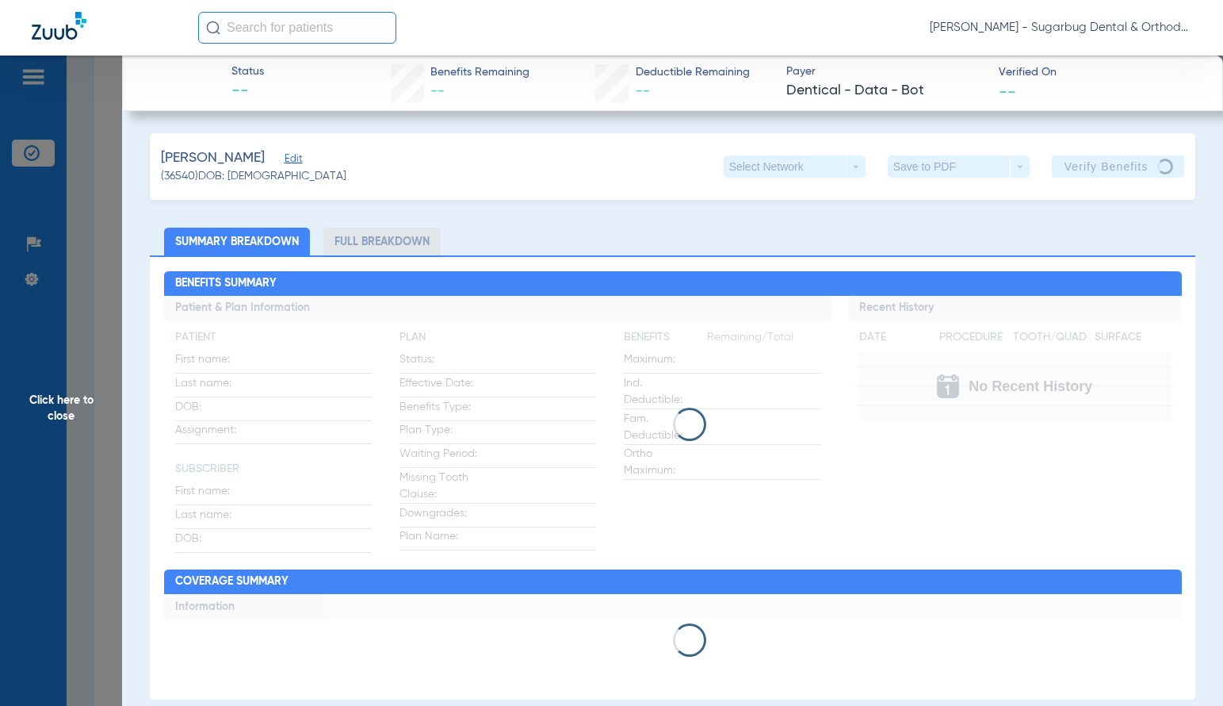
click at [64, 414] on span "Click here to close" at bounding box center [61, 408] width 122 height 706
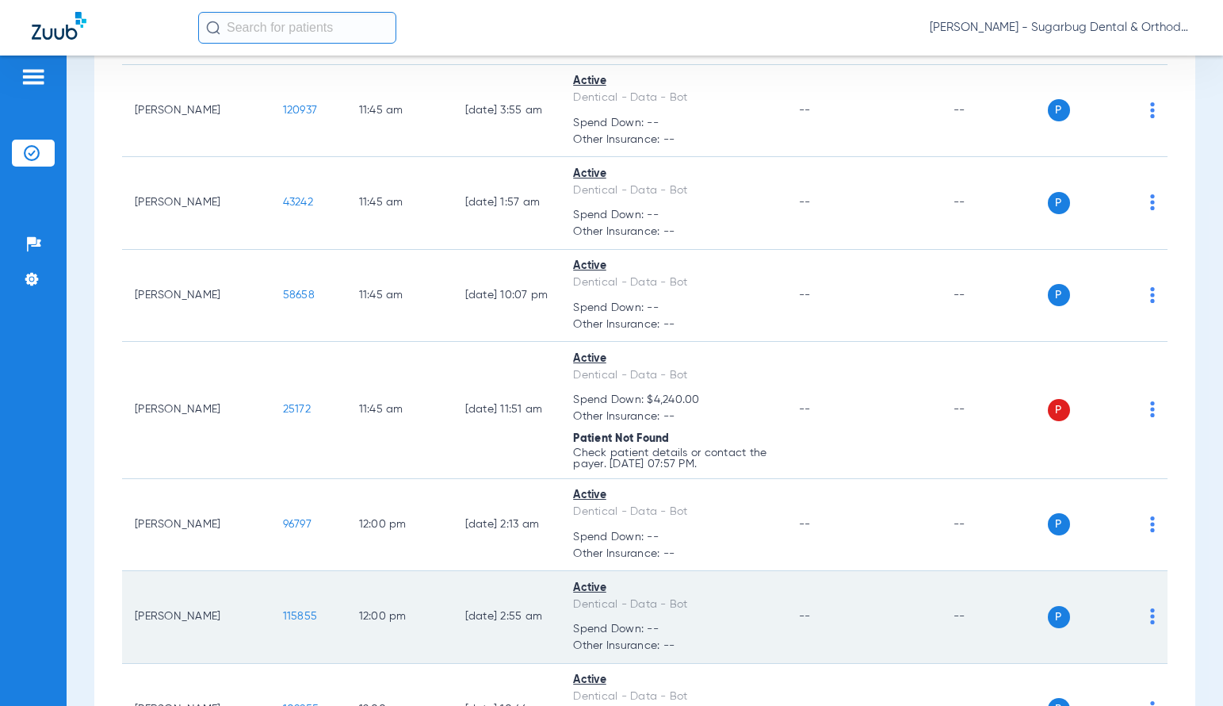
scroll to position [8611, 0]
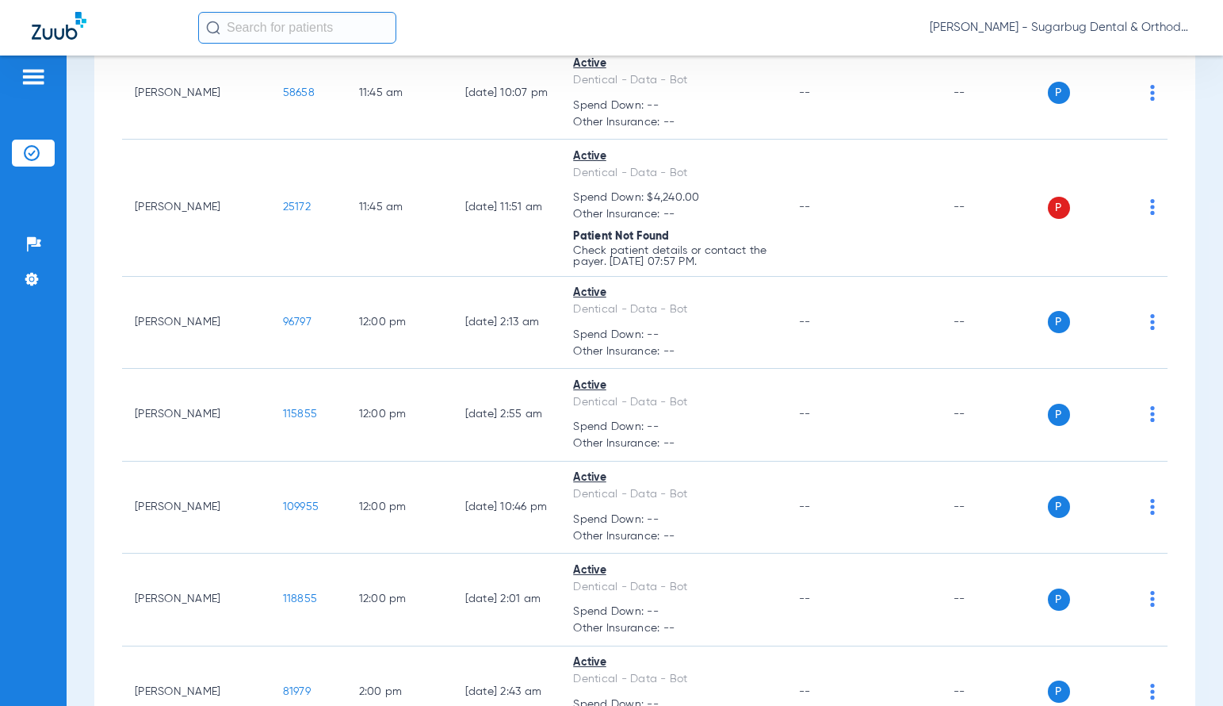
drag, startPoint x: 245, startPoint y: 211, endPoint x: 1, endPoint y: 152, distance: 251.1
click at [277, 212] on td "25172" at bounding box center [308, 208] width 76 height 137
copy span "25172"
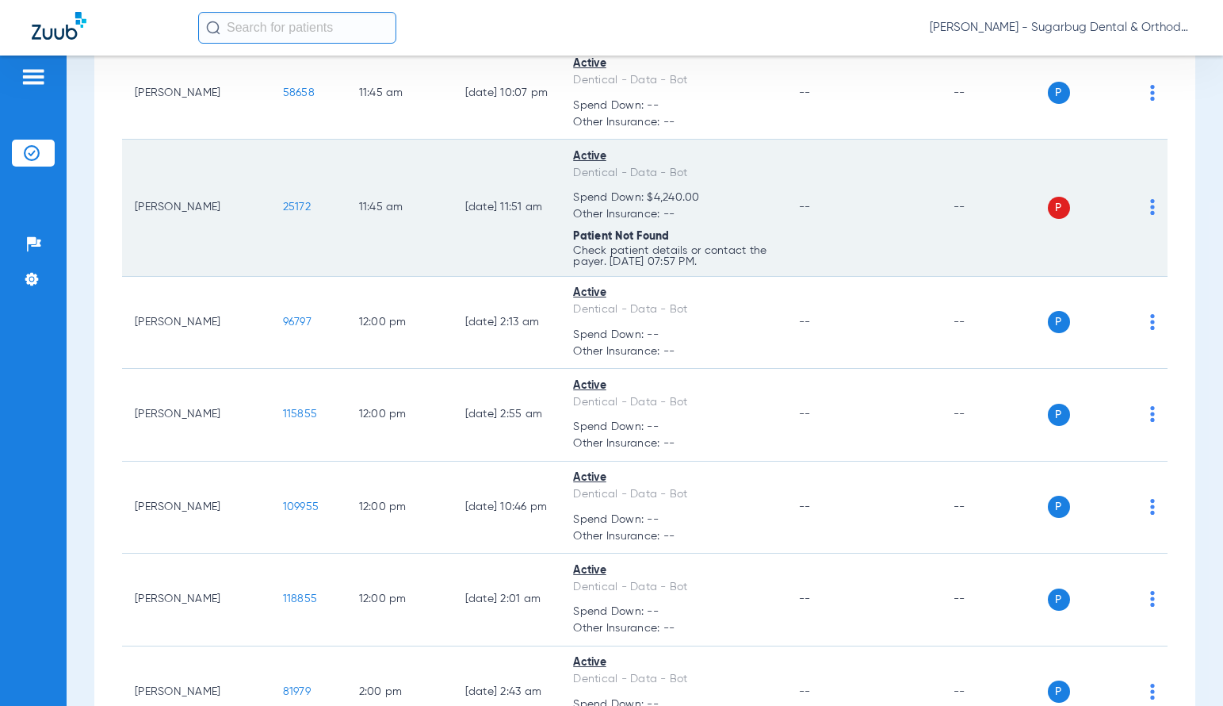
click at [283, 204] on span "25172" at bounding box center [297, 206] width 28 height 11
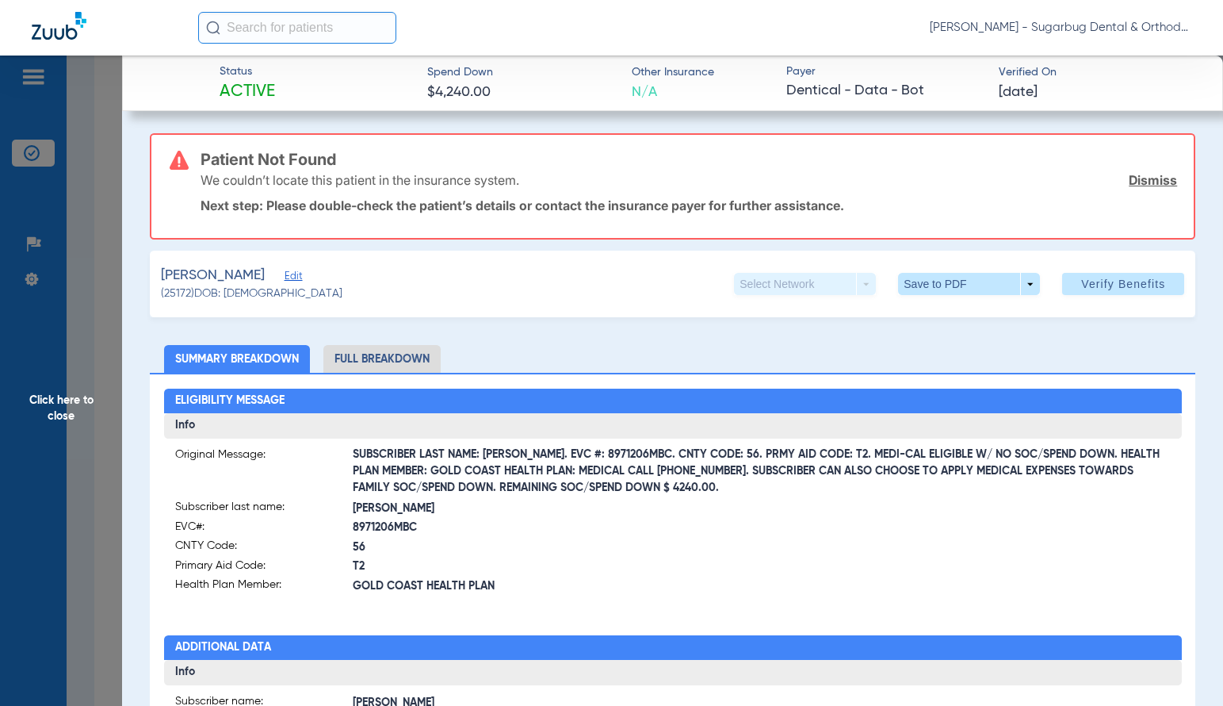
click at [299, 277] on span "Edit" at bounding box center [292, 277] width 14 height 15
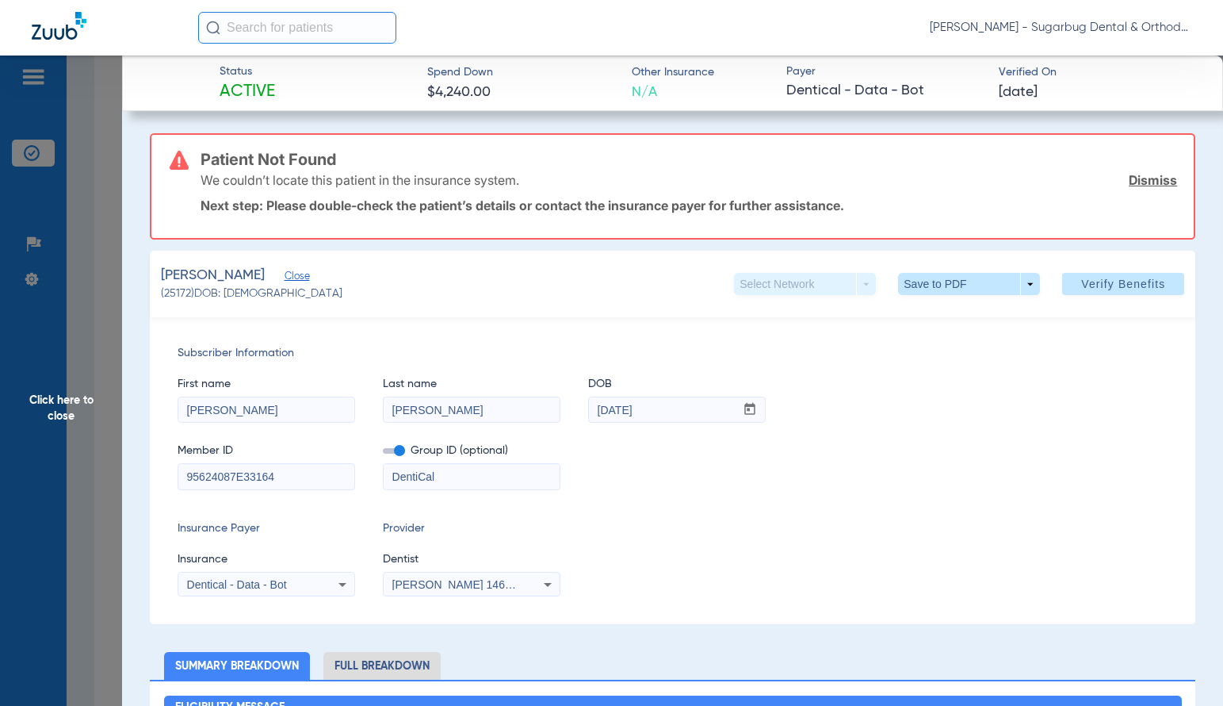
drag, startPoint x: 316, startPoint y: 474, endPoint x: 1019, endPoint y: 262, distance: 734.6
click at [319, 474] on input "95624087E33164" at bounding box center [266, 476] width 176 height 25
type input "95624087E"
click at [1084, 280] on span "Verify Benefits" at bounding box center [1123, 283] width 84 height 13
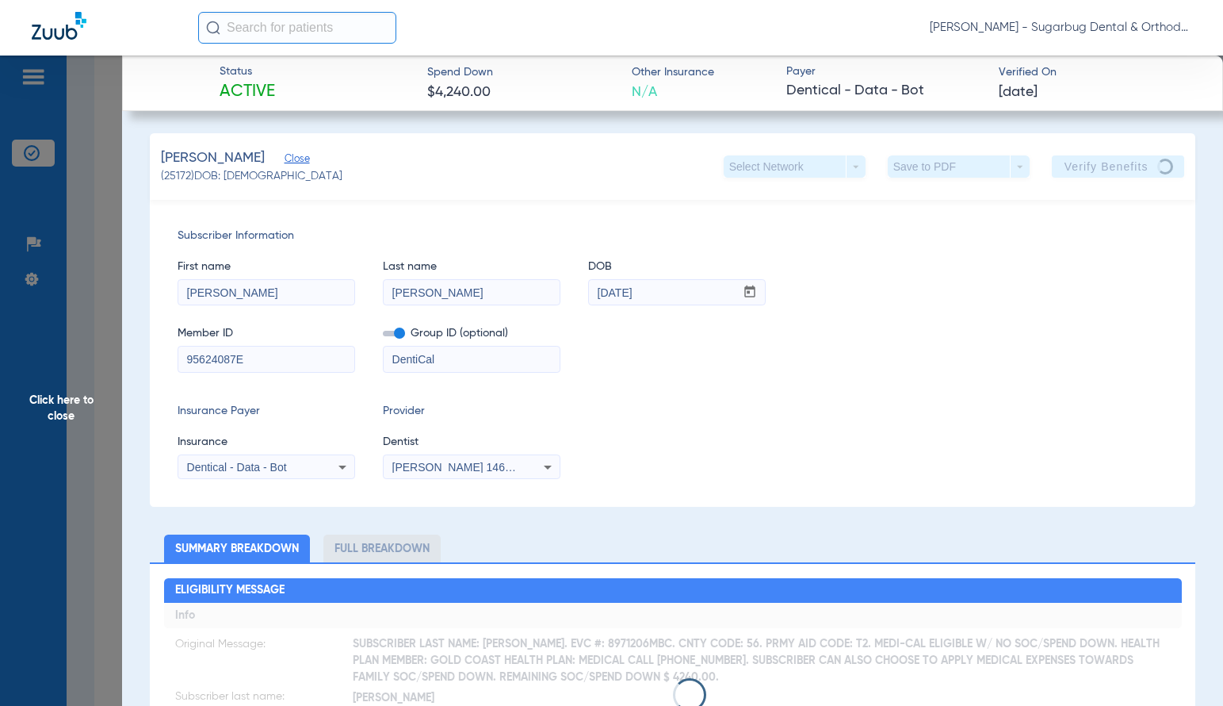
click at [299, 155] on span "Close" at bounding box center [292, 160] width 14 height 15
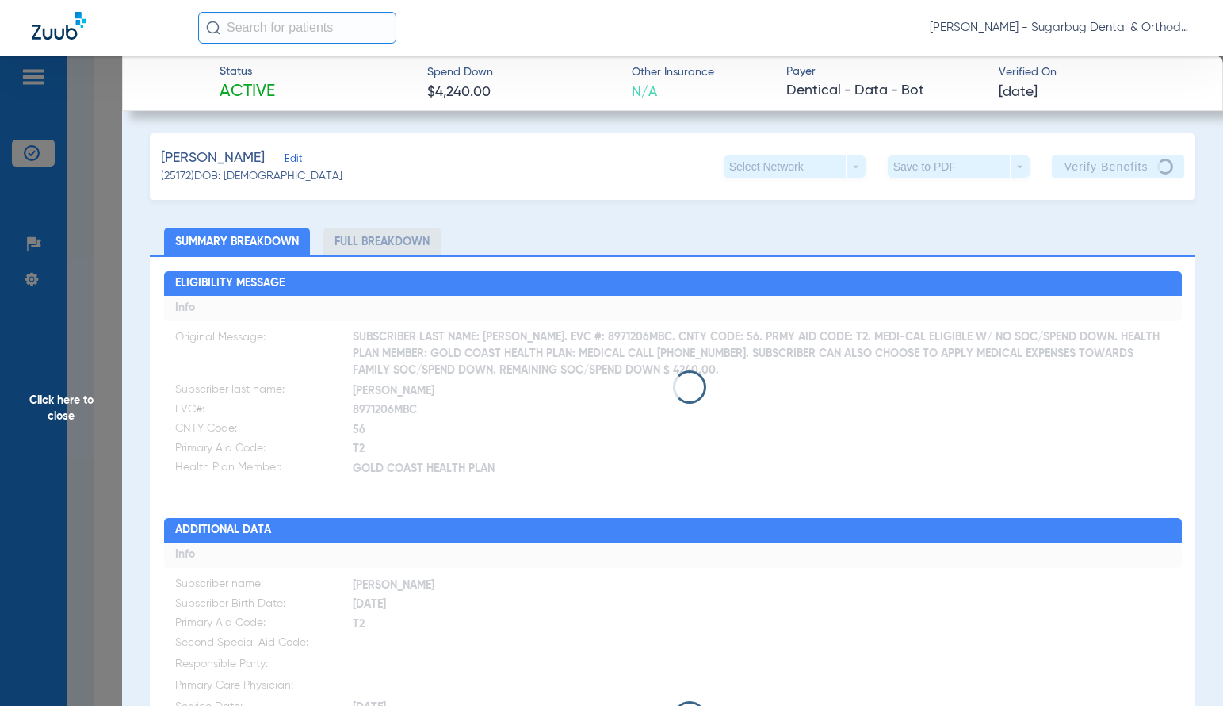
click at [65, 415] on span "Click here to close" at bounding box center [61, 408] width 122 height 706
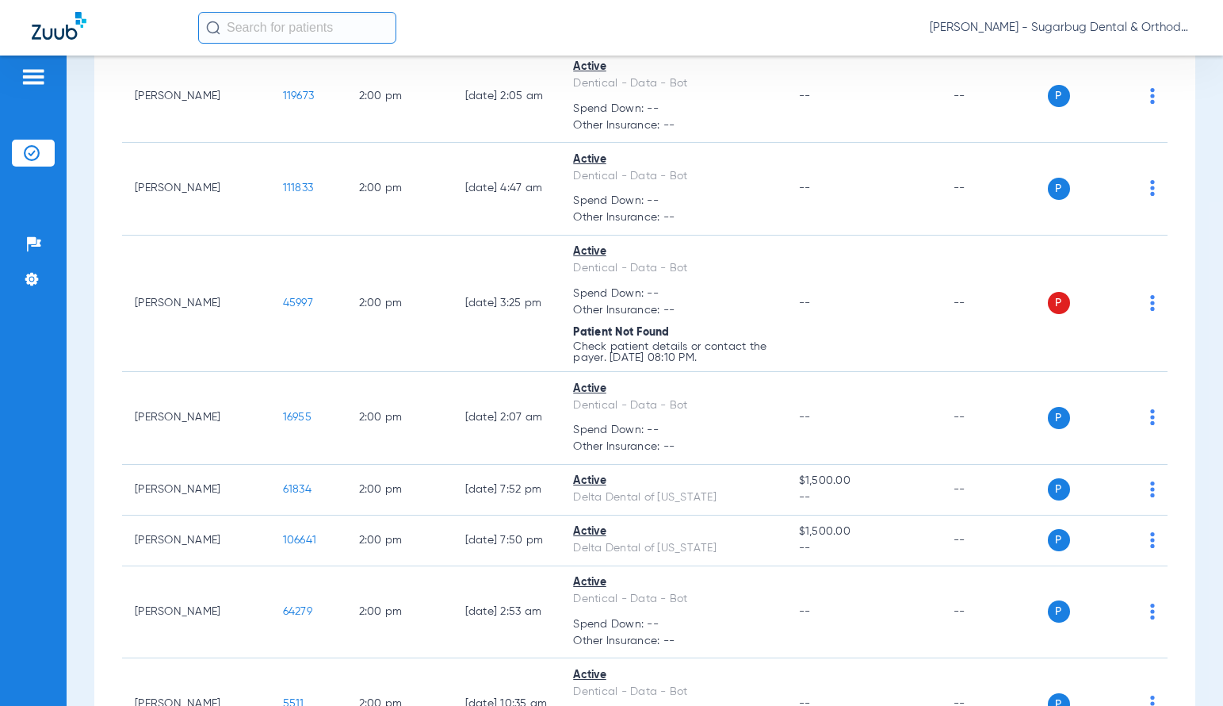
scroll to position [9801, 0]
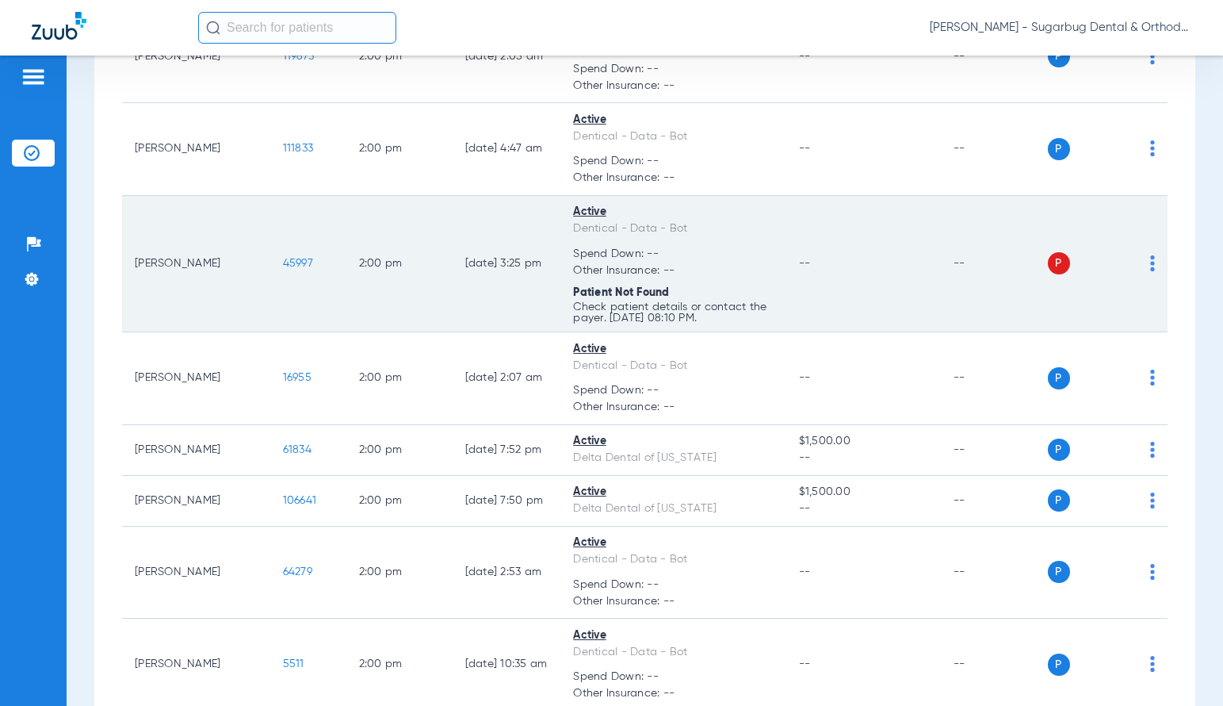
drag, startPoint x: 247, startPoint y: 266, endPoint x: 286, endPoint y: 264, distance: 39.7
click at [286, 264] on td "45997" at bounding box center [308, 264] width 76 height 137
copy span "45997"
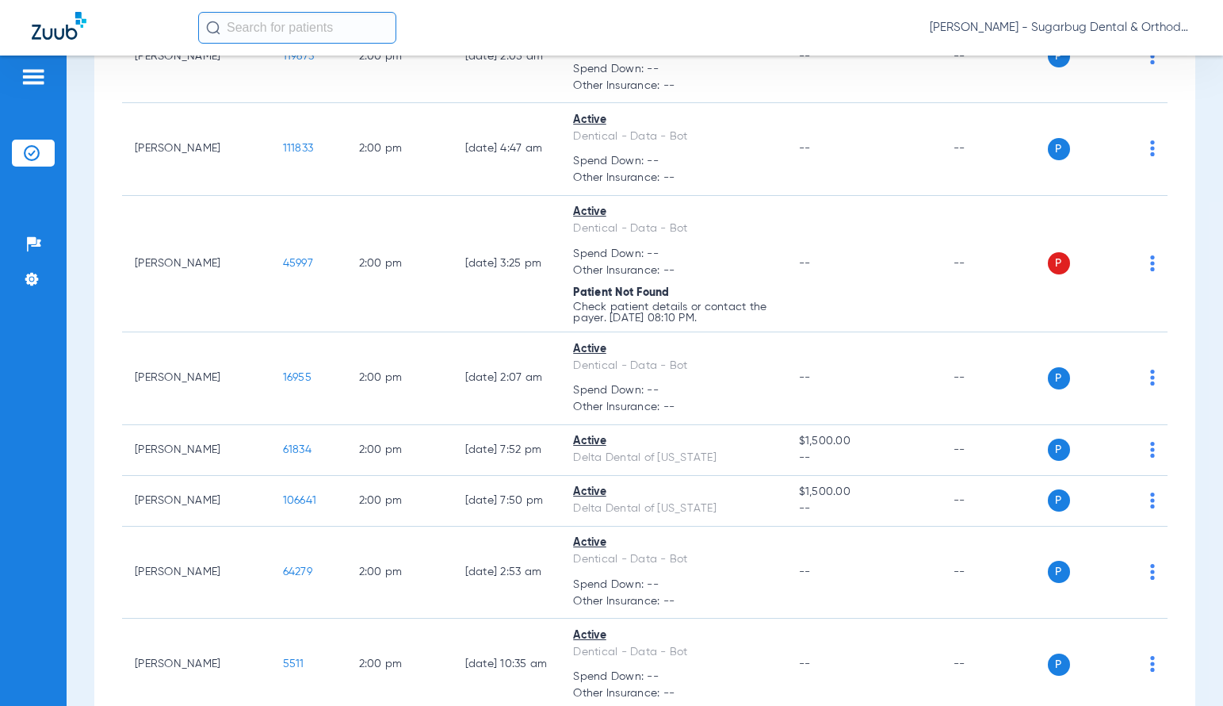
copy span "45997"
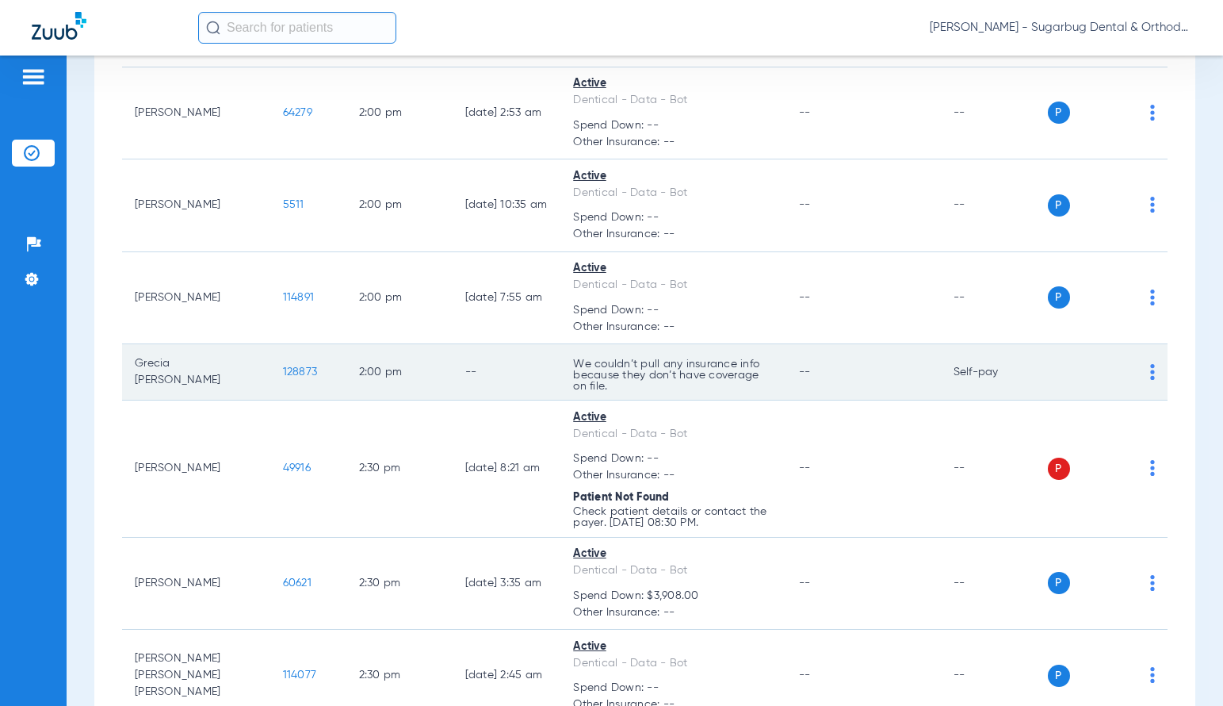
scroll to position [10276, 0]
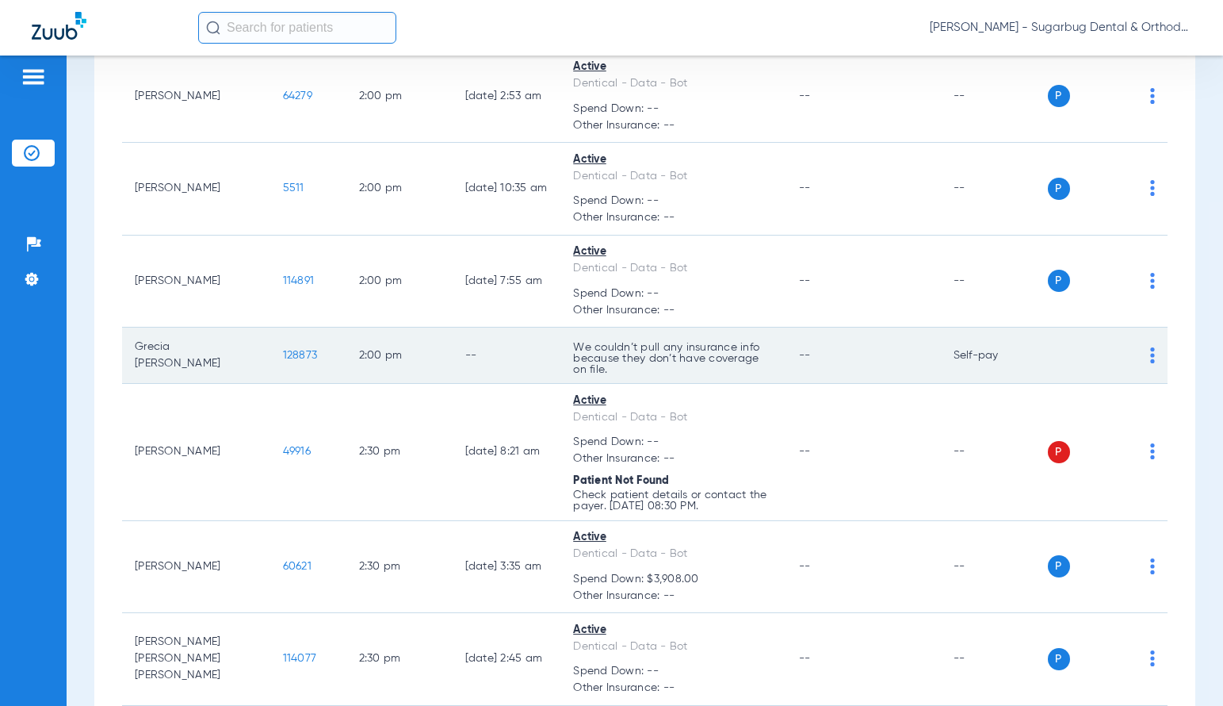
drag, startPoint x: 241, startPoint y: 353, endPoint x: 285, endPoint y: 353, distance: 43.6
click at [285, 353] on td "128873" at bounding box center [308, 355] width 76 height 56
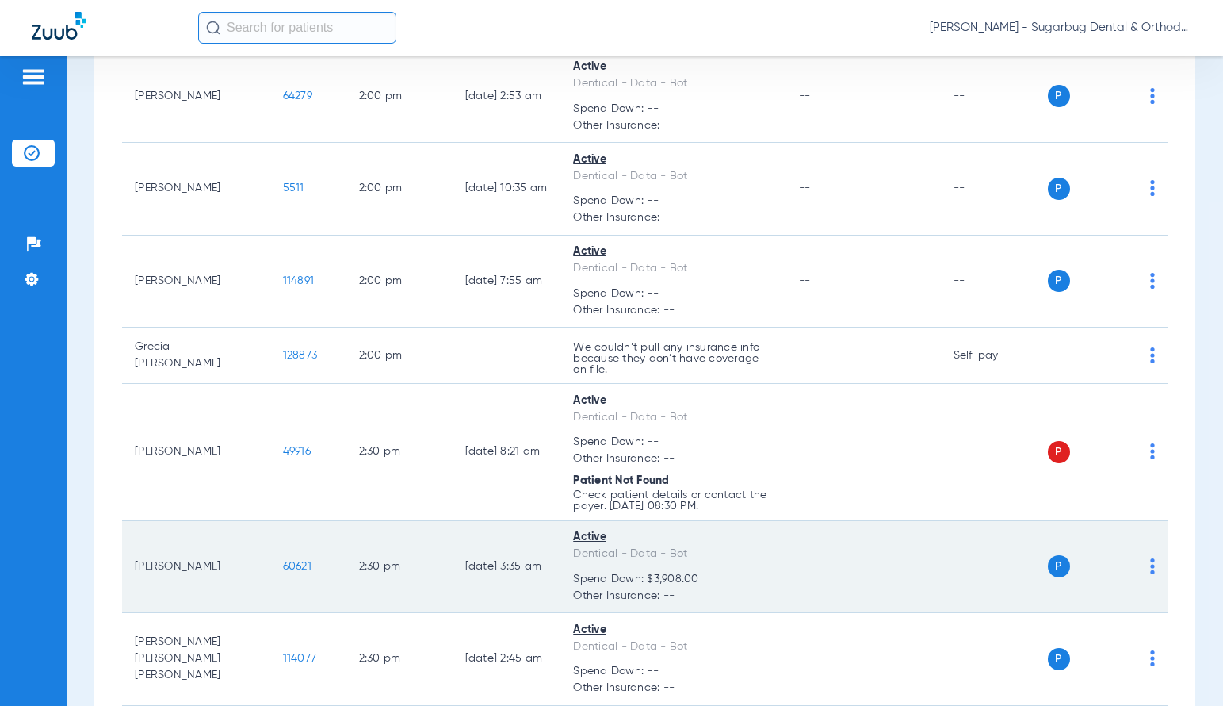
scroll to position [10435, 0]
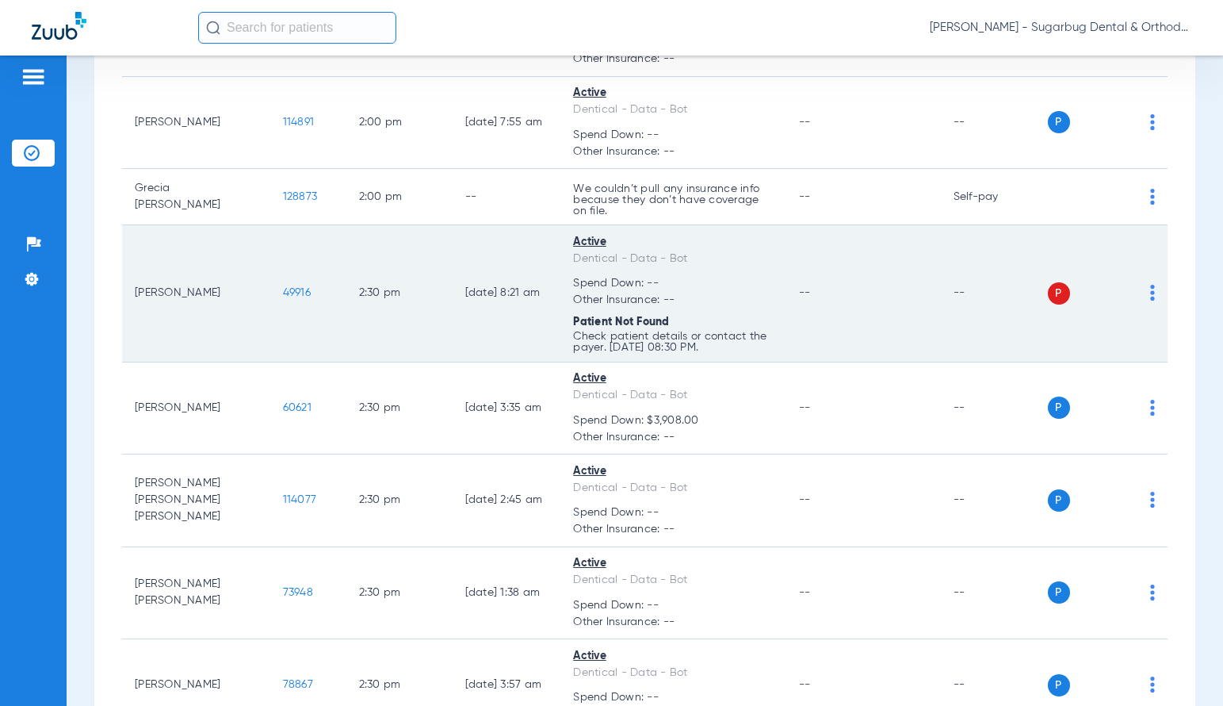
drag, startPoint x: 250, startPoint y: 296, endPoint x: 295, endPoint y: 293, distance: 45.3
click at [295, 293] on td "49916" at bounding box center [308, 293] width 76 height 137
click at [283, 295] on span "49916" at bounding box center [297, 292] width 28 height 11
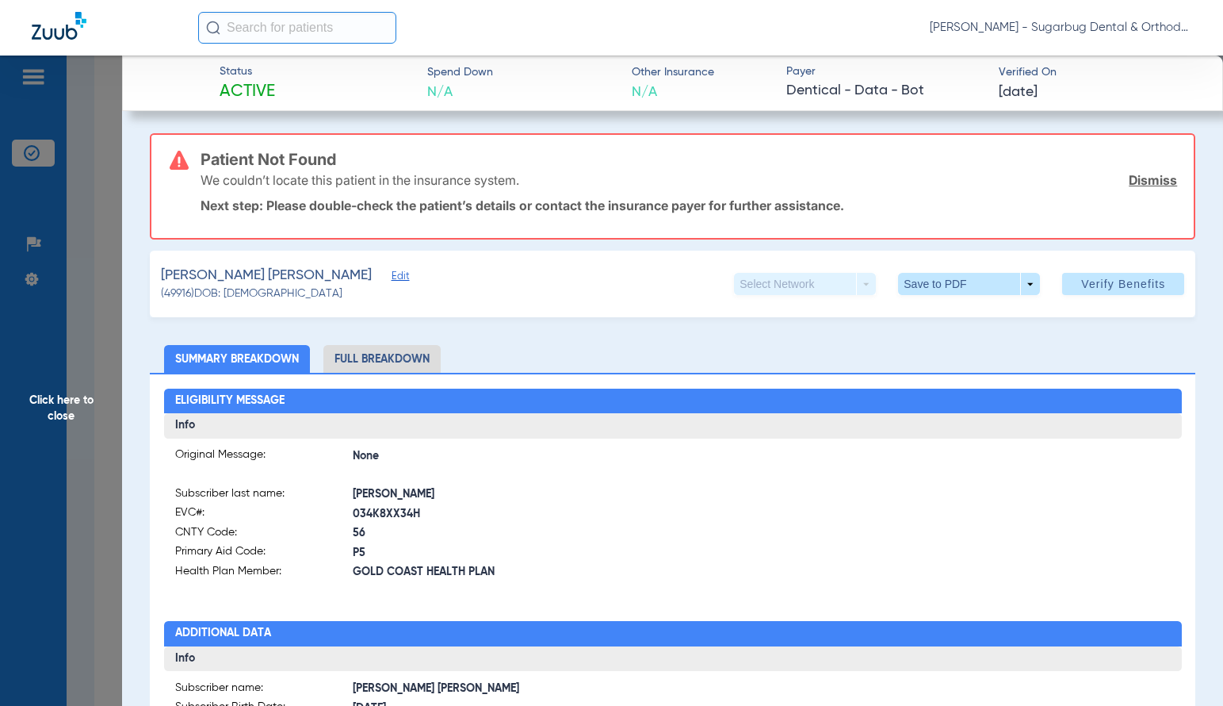
click at [392, 277] on span "Edit" at bounding box center [399, 277] width 14 height 15
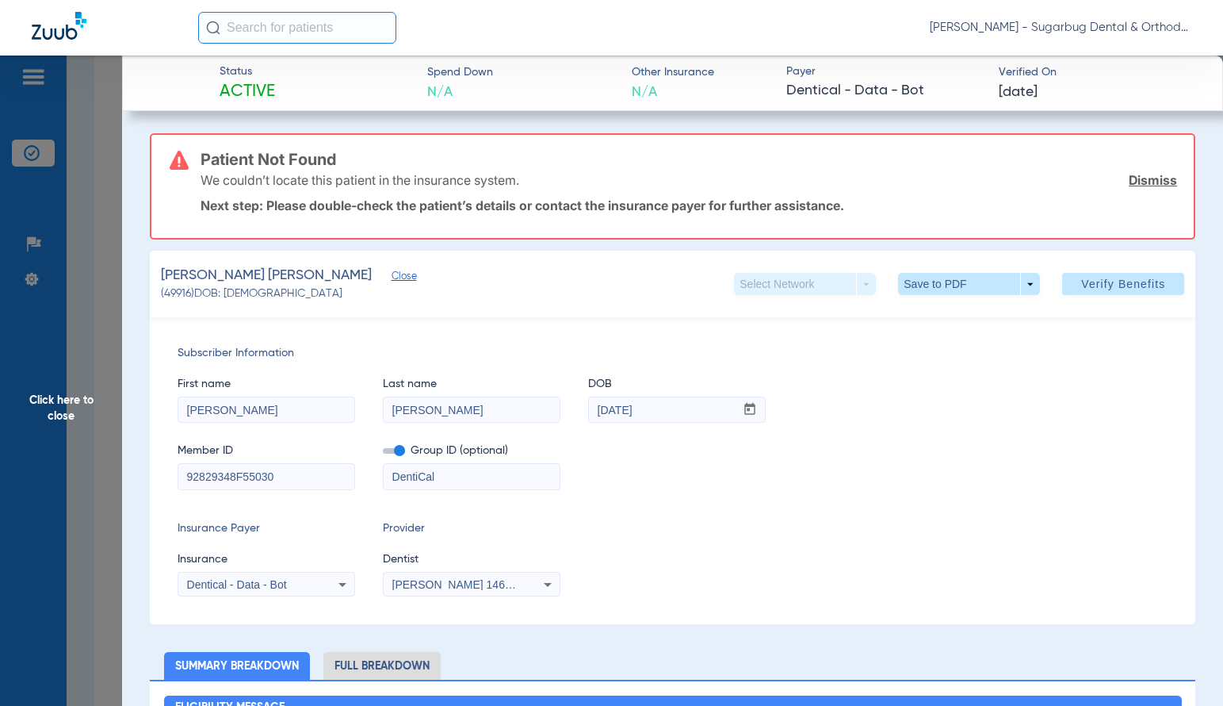
drag, startPoint x: 327, startPoint y: 480, endPoint x: 1059, endPoint y: 255, distance: 765.4
click at [339, 482] on input "92829348F55030" at bounding box center [266, 476] width 176 height 25
type input "92829348F"
click at [1101, 282] on span "Verify Benefits" at bounding box center [1123, 283] width 84 height 13
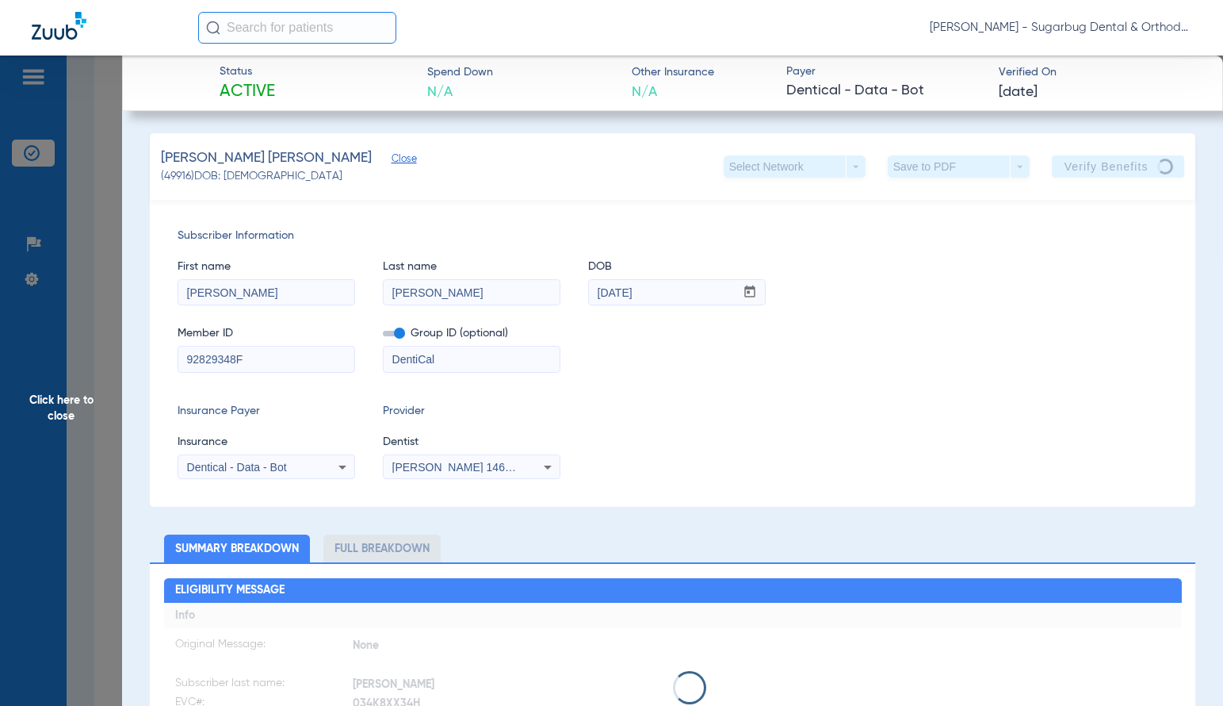
click at [392, 162] on span "Close" at bounding box center [399, 160] width 14 height 15
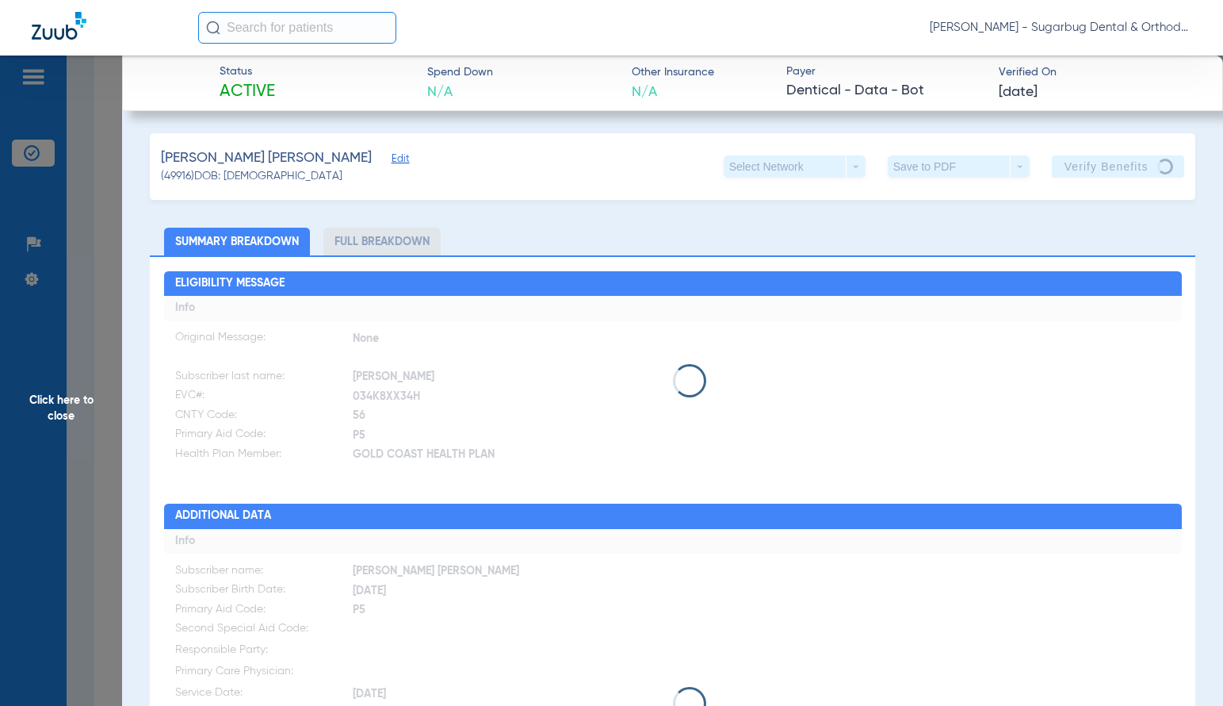
click at [60, 418] on span "Click here to close" at bounding box center [61, 408] width 122 height 706
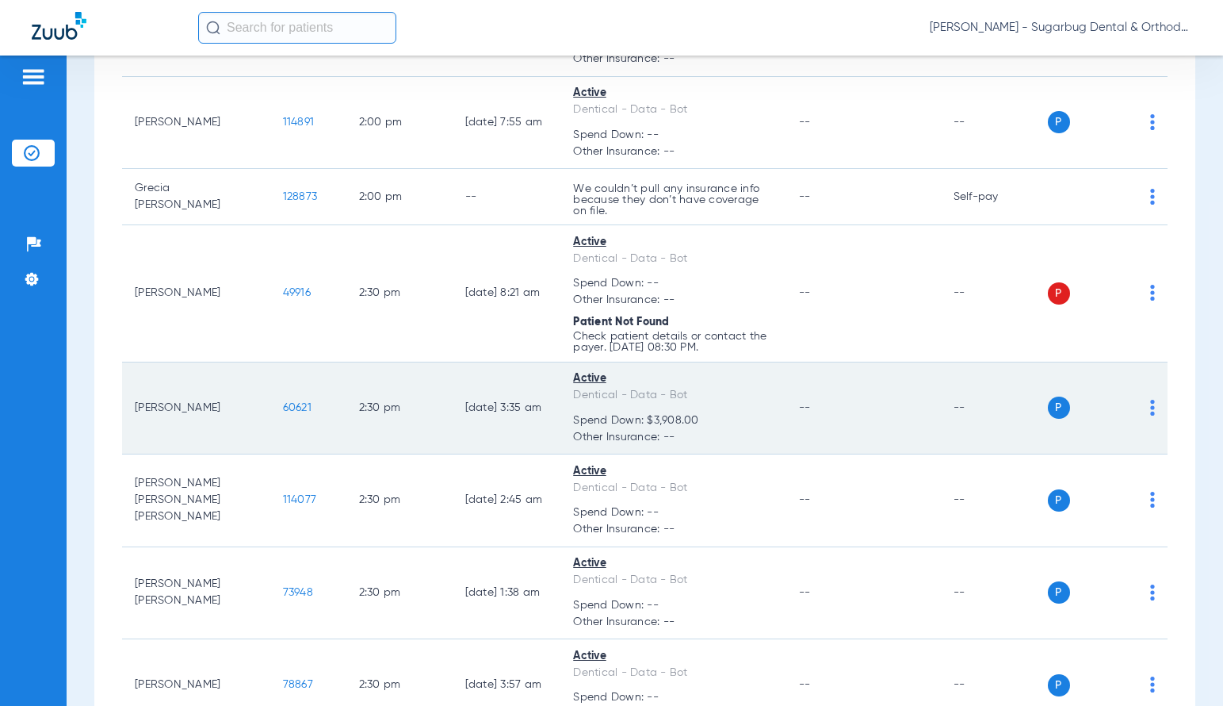
scroll to position [10514, 0]
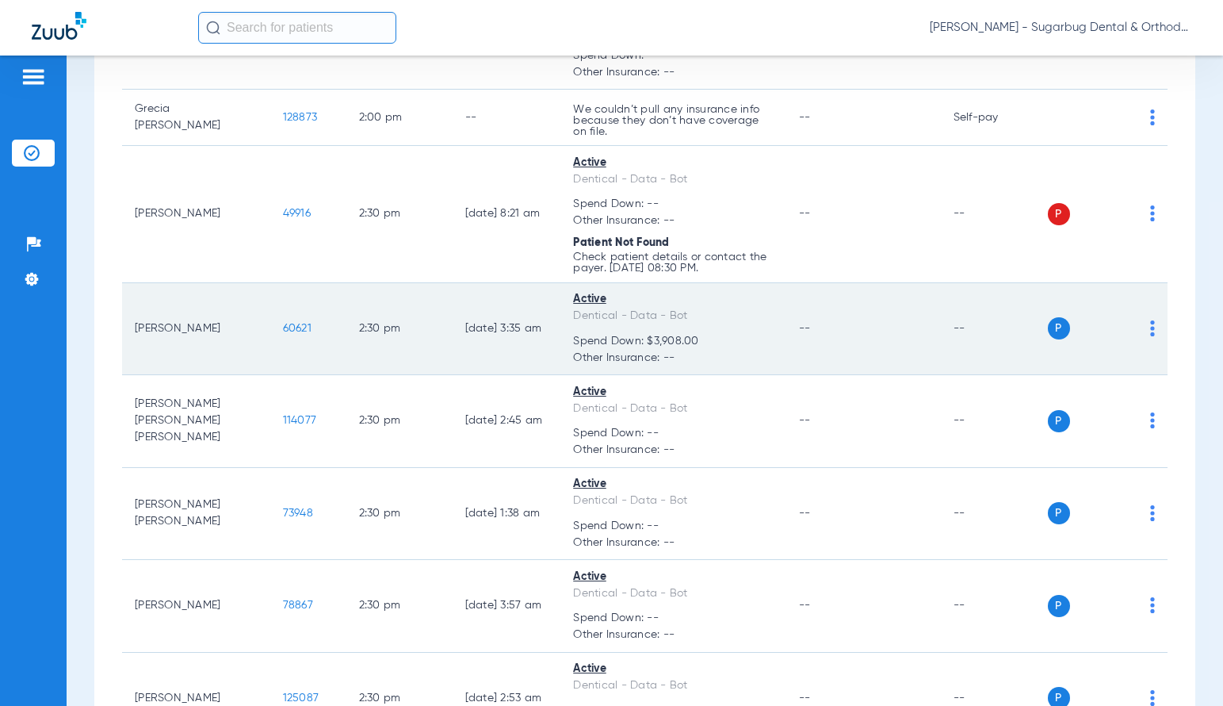
drag, startPoint x: 243, startPoint y: 331, endPoint x: 286, endPoint y: 331, distance: 42.8
click at [286, 331] on td "60621" at bounding box center [308, 329] width 76 height 93
click at [283, 331] on span "60621" at bounding box center [297, 328] width 29 height 11
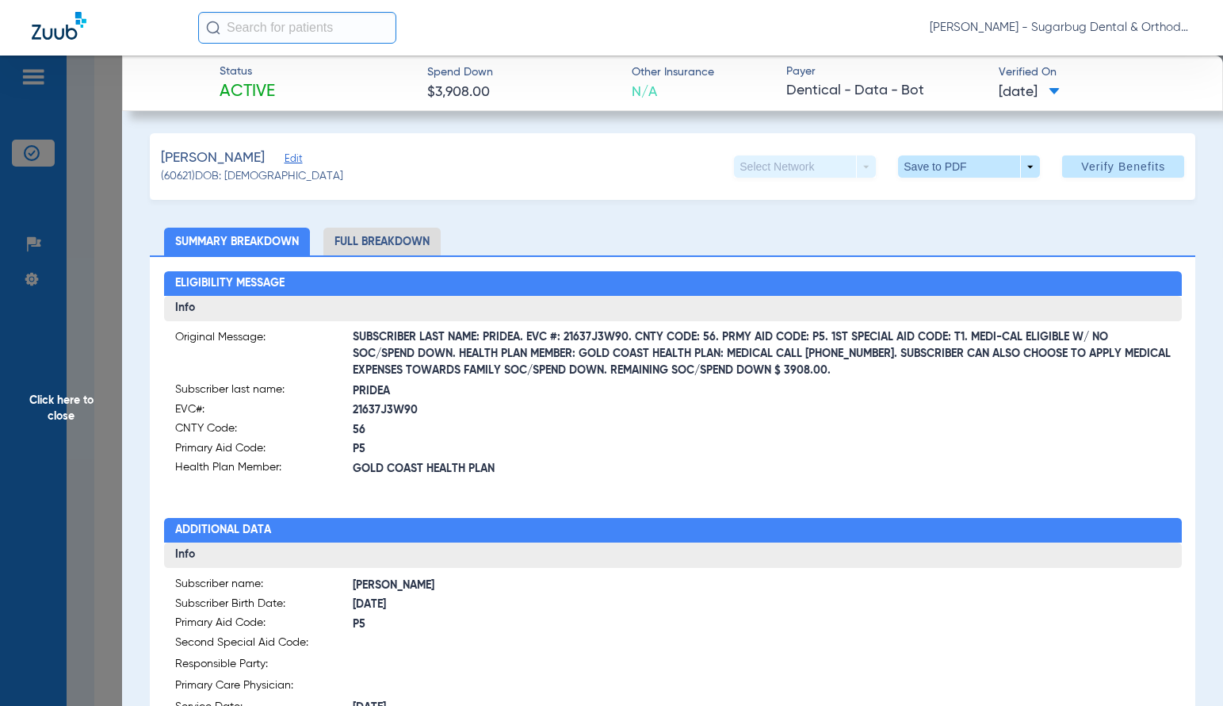
click at [68, 412] on span "Click here to close" at bounding box center [61, 408] width 122 height 706
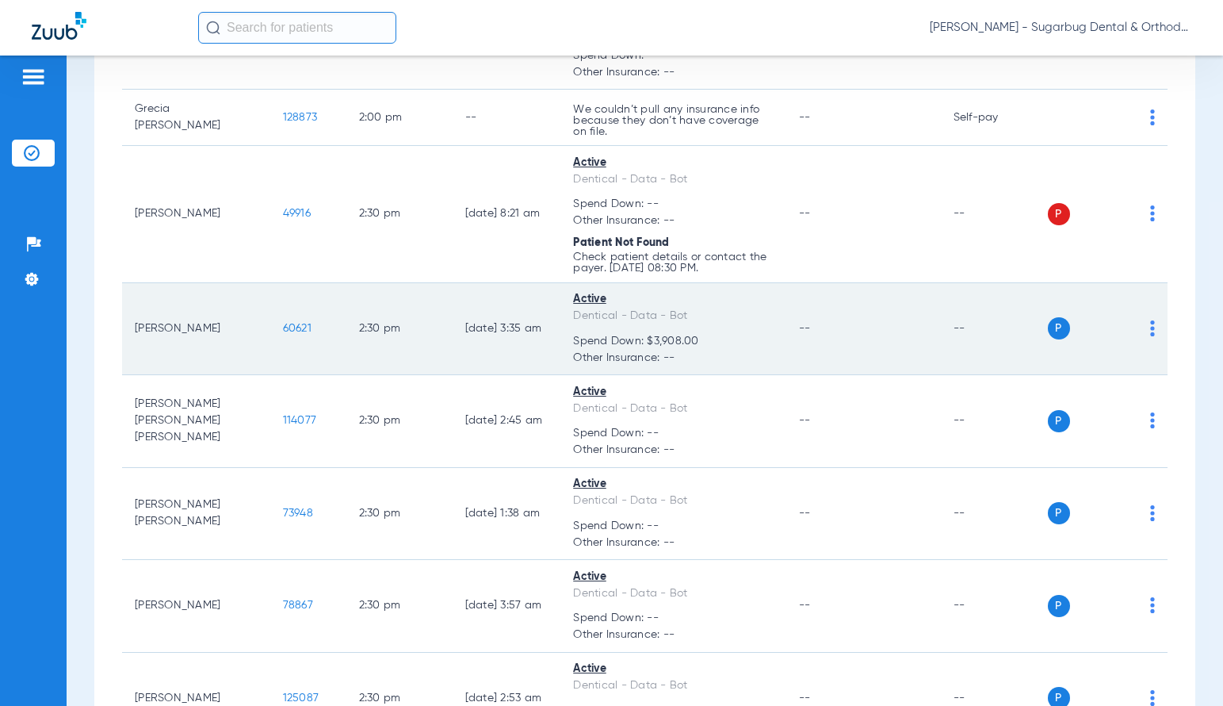
drag, startPoint x: 286, startPoint y: 331, endPoint x: 233, endPoint y: 327, distance: 53.2
click at [233, 327] on tr "[PERSON_NAME] 60621 2:30 PM [DATE] 3:35 AM Active Dentical - Data - Bot Spend D…" at bounding box center [645, 329] width 1046 height 93
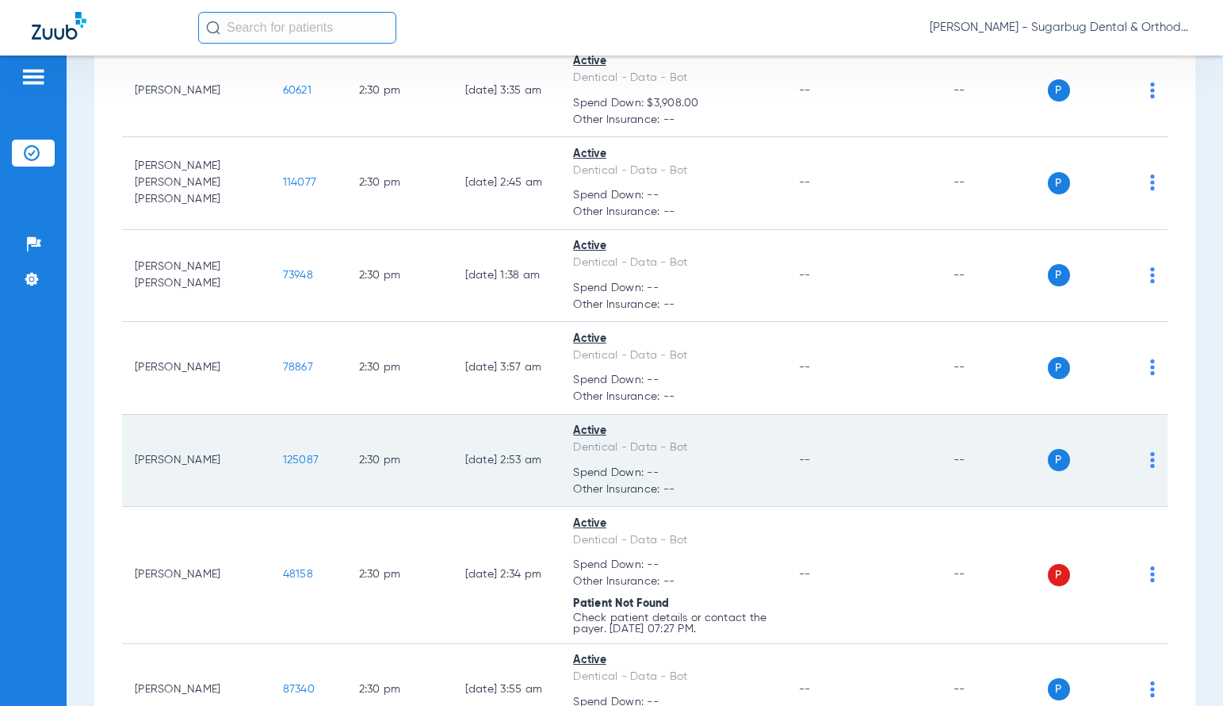
scroll to position [10990, 0]
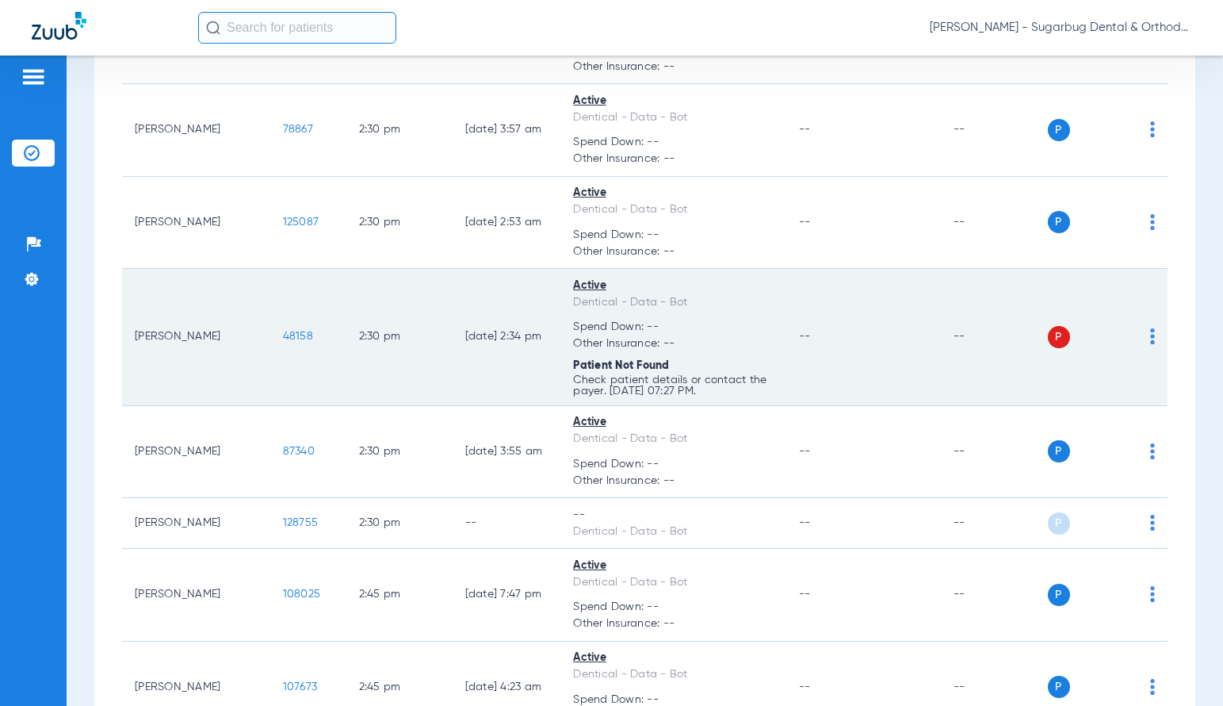
drag, startPoint x: 238, startPoint y: 342, endPoint x: 284, endPoint y: 338, distance: 46.2
click at [284, 338] on td "48158" at bounding box center [308, 337] width 76 height 137
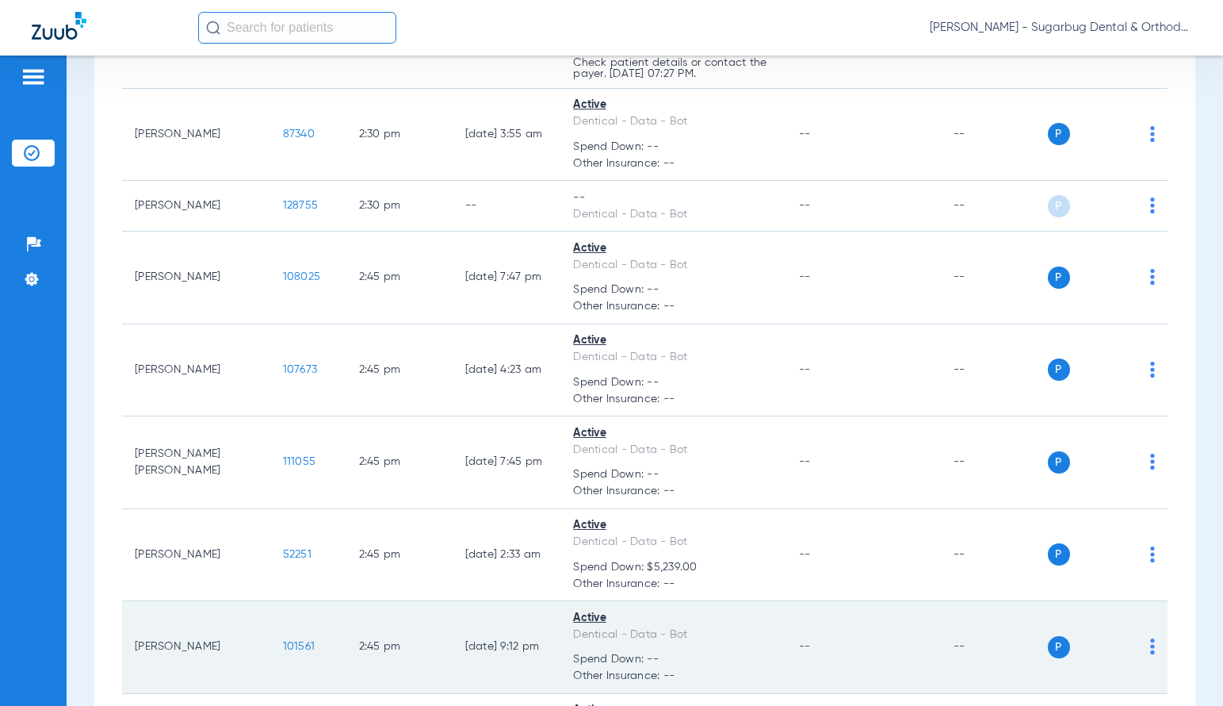
scroll to position [11465, 0]
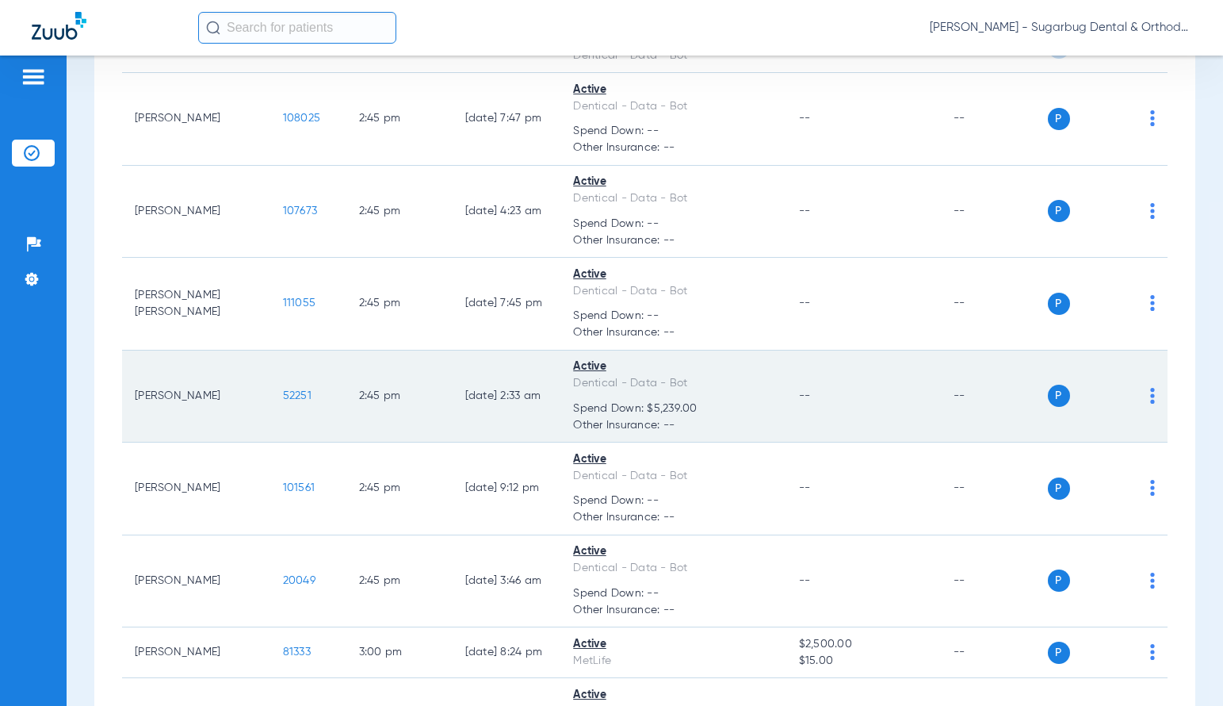
drag, startPoint x: 269, startPoint y: 400, endPoint x: 281, endPoint y: 400, distance: 11.9
click at [281, 400] on td "52251" at bounding box center [308, 396] width 76 height 93
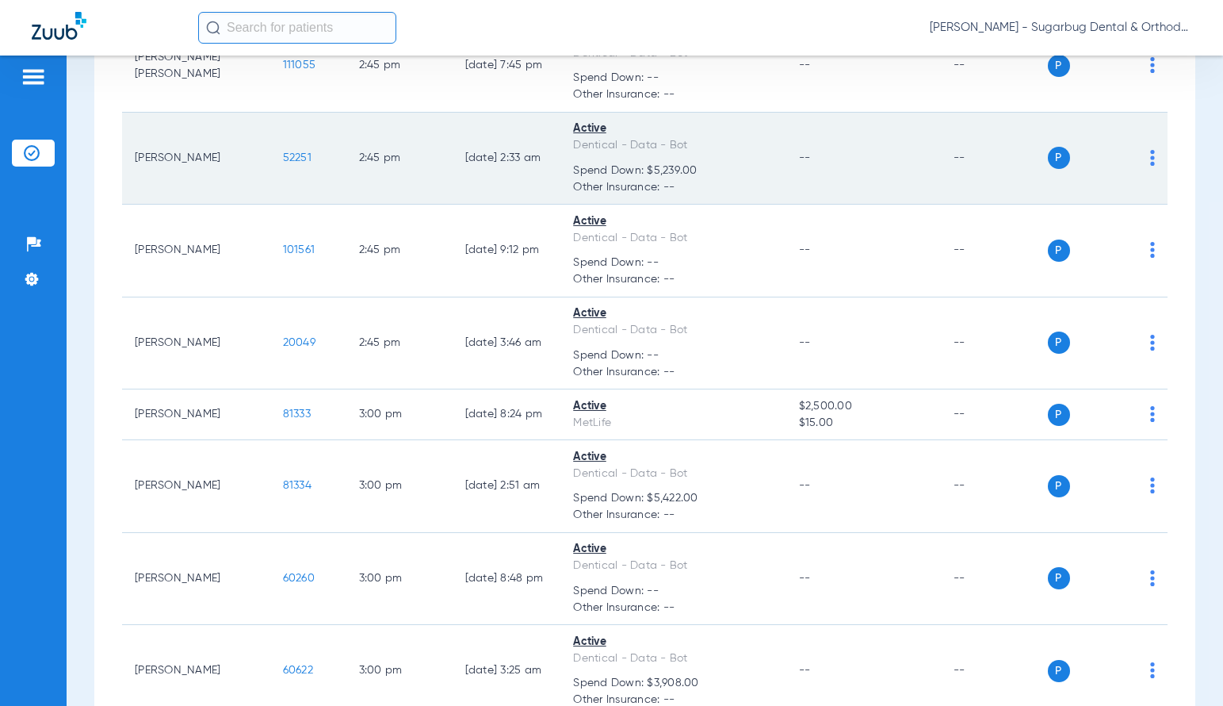
scroll to position [11783, 0]
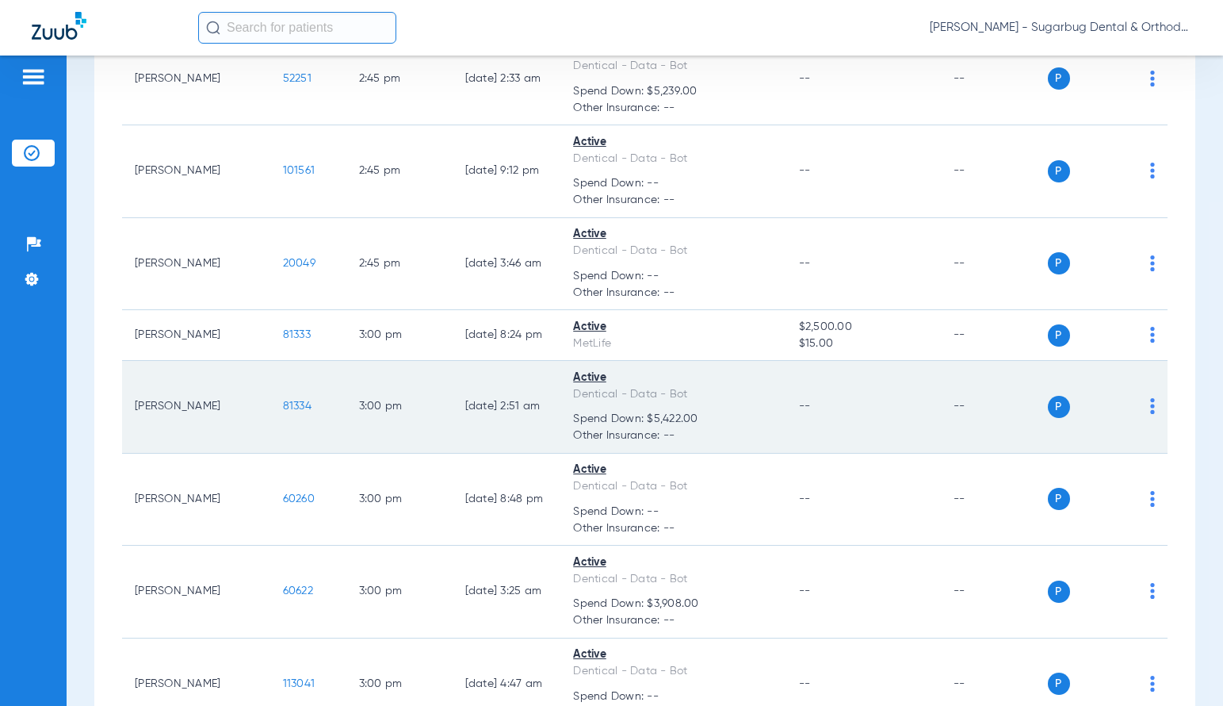
drag, startPoint x: 248, startPoint y: 407, endPoint x: 284, endPoint y: 407, distance: 35.7
click at [284, 407] on td "81334" at bounding box center [308, 407] width 76 height 93
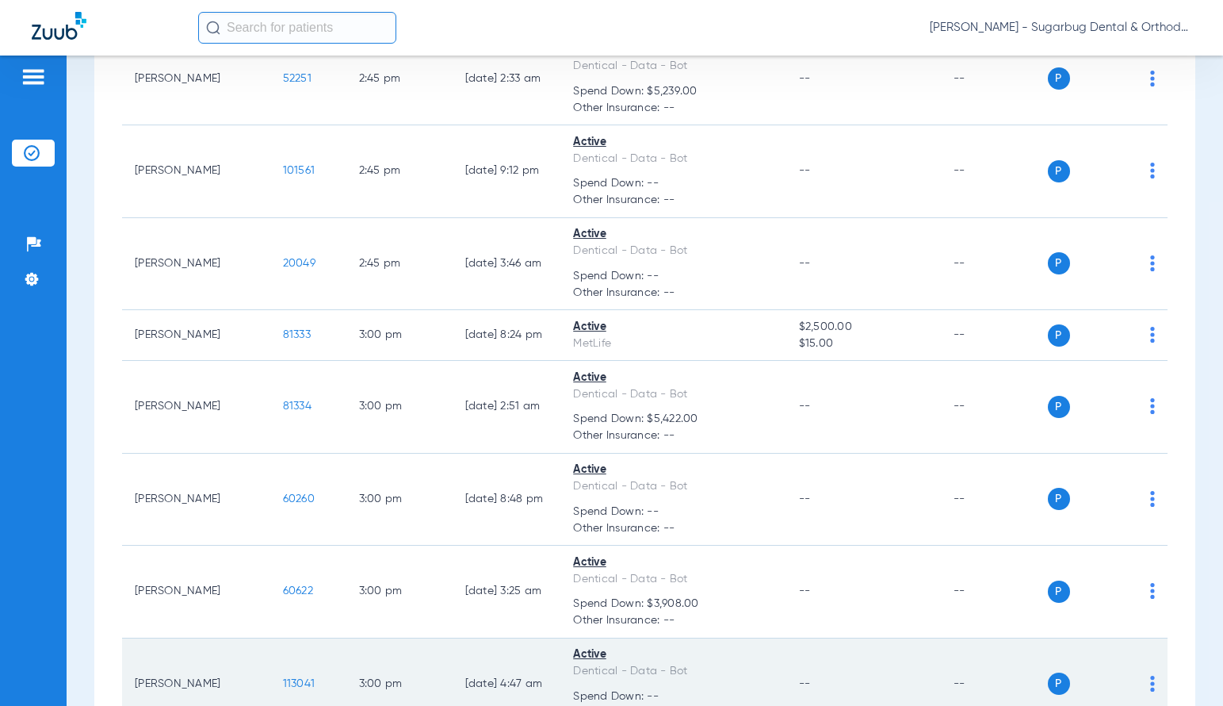
scroll to position [12020, 0]
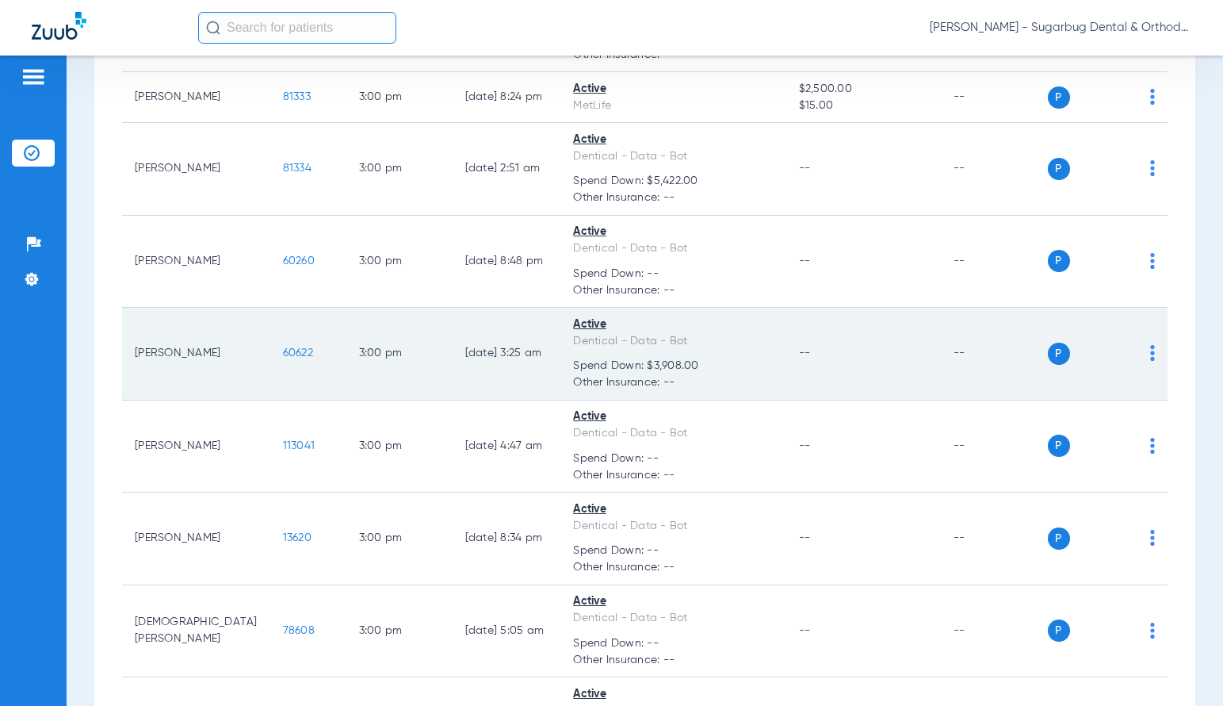
drag, startPoint x: 245, startPoint y: 354, endPoint x: 302, endPoint y: 362, distance: 57.6
click at [302, 362] on td "60622" at bounding box center [308, 354] width 76 height 93
click at [283, 350] on span "60622" at bounding box center [298, 352] width 30 height 11
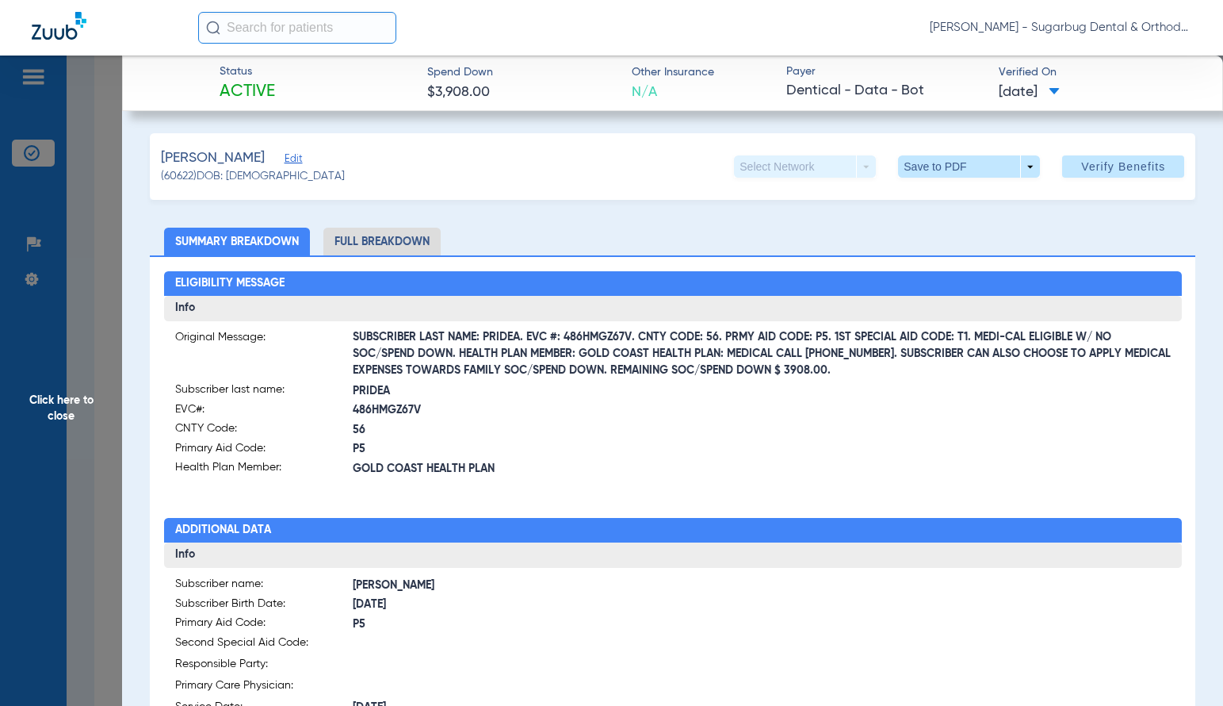
click at [53, 411] on span "Click here to close" at bounding box center [61, 408] width 122 height 706
